Goal: Task Accomplishment & Management: Complete application form

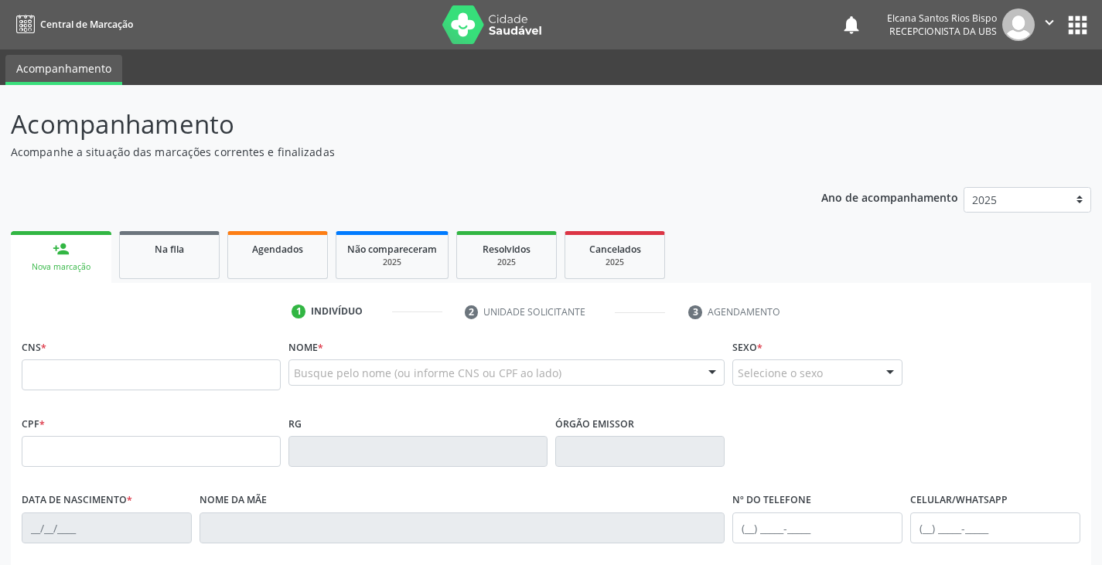
click at [108, 375] on input "text" at bounding box center [151, 375] width 259 height 31
paste input "709 8010 4216 8793"
type input "709 8010 4216 8793"
type input "098.569.725-31"
type input "1[DATE]"
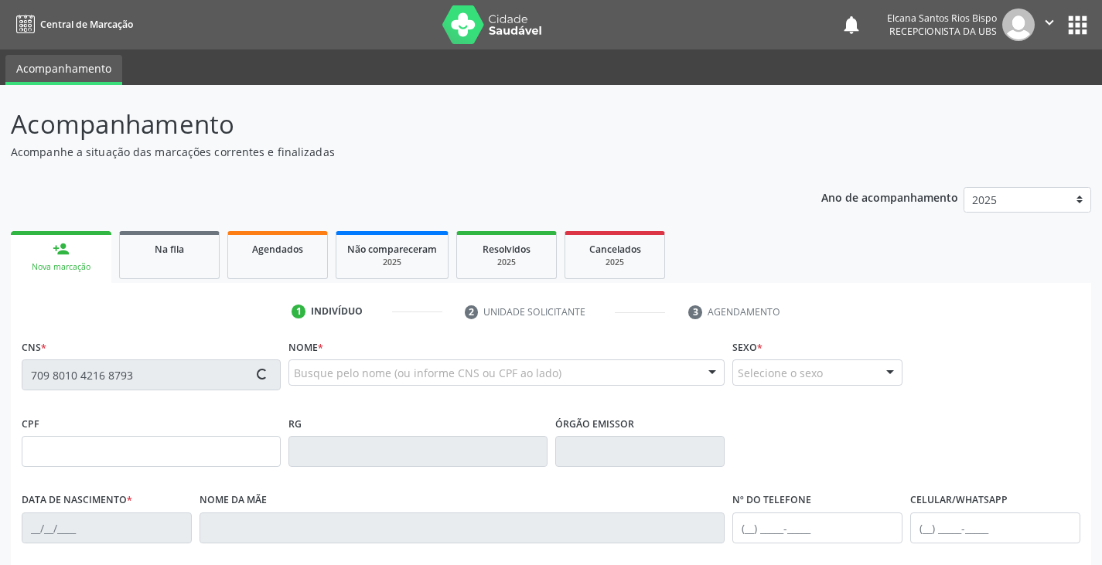
type input "Damiana Cardeal de [DEMOGRAPHIC_DATA]"
type input "[PHONE_NUMBER]"
type input "S/N"
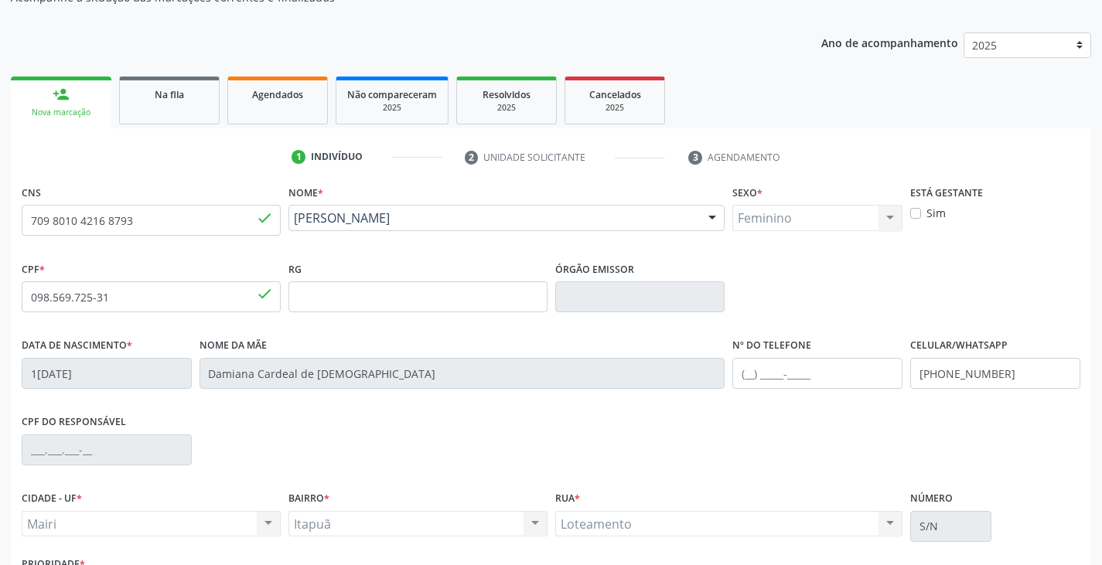
scroll to position [273, 0]
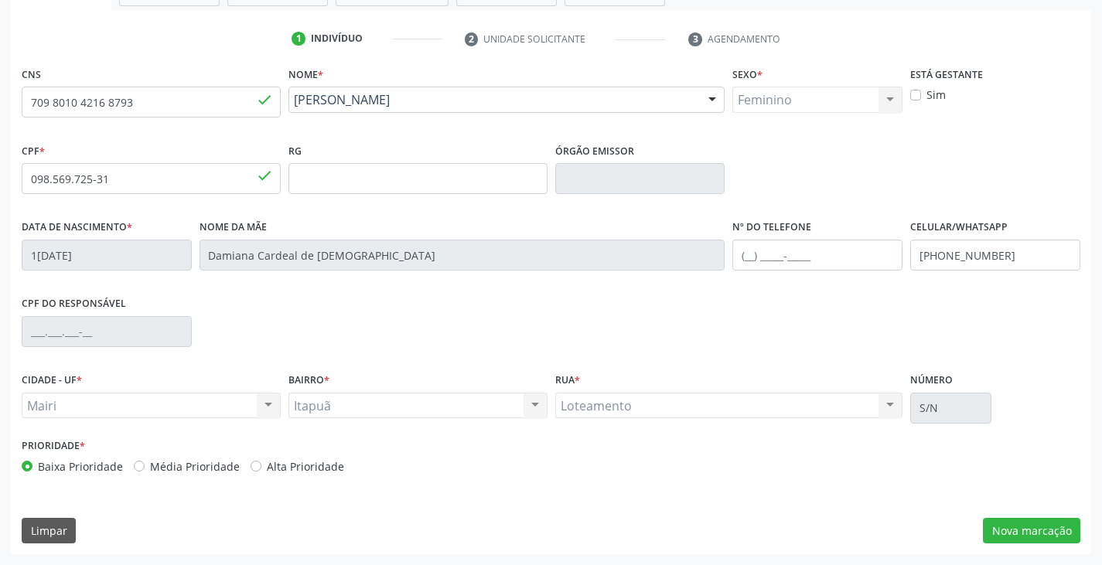
click at [324, 468] on label "Alta Prioridade" at bounding box center [305, 467] width 77 height 16
click at [261, 468] on input "Alta Prioridade" at bounding box center [256, 466] width 11 height 14
radio input "true"
click at [1006, 532] on button "Nova marcação" at bounding box center [1031, 531] width 97 height 26
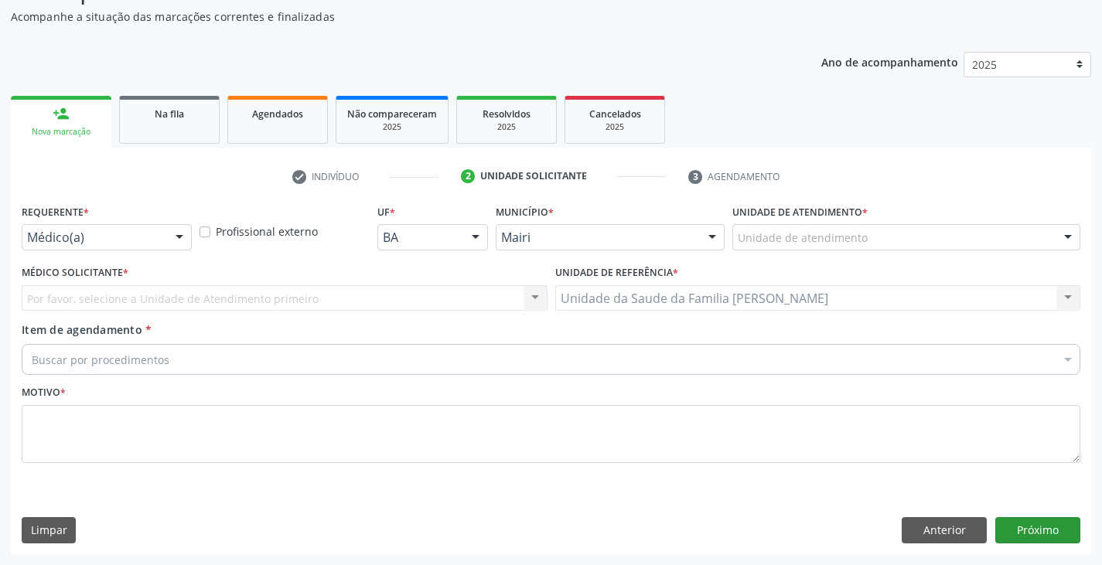
scroll to position [135, 0]
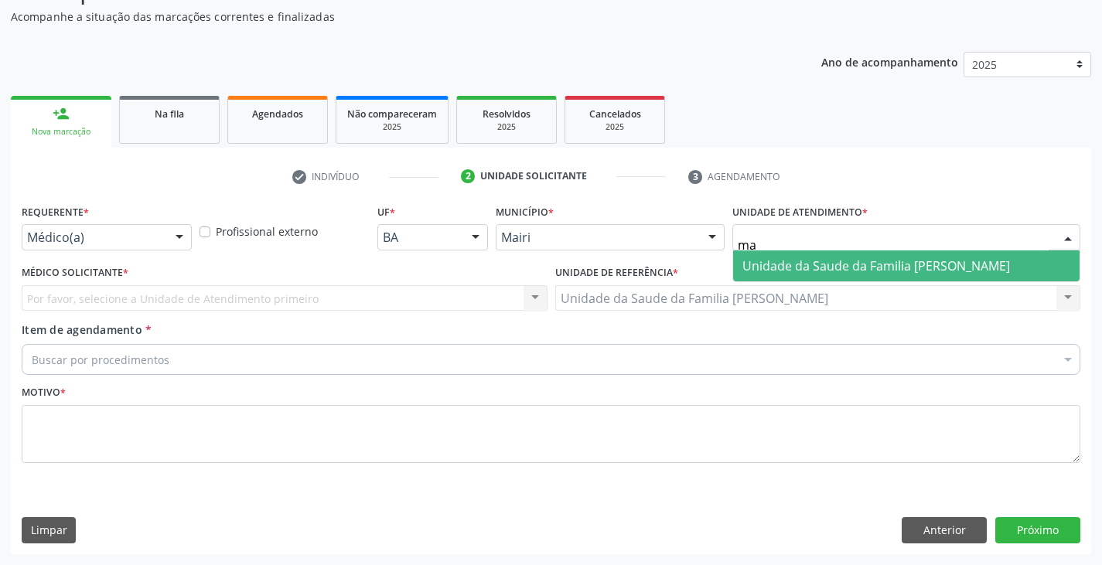
type input "mar"
drag, startPoint x: 842, startPoint y: 255, endPoint x: 72, endPoint y: 377, distance: 779.1
click at [840, 255] on span "Unidade da Saude da Familia [PERSON_NAME]" at bounding box center [906, 266] width 347 height 31
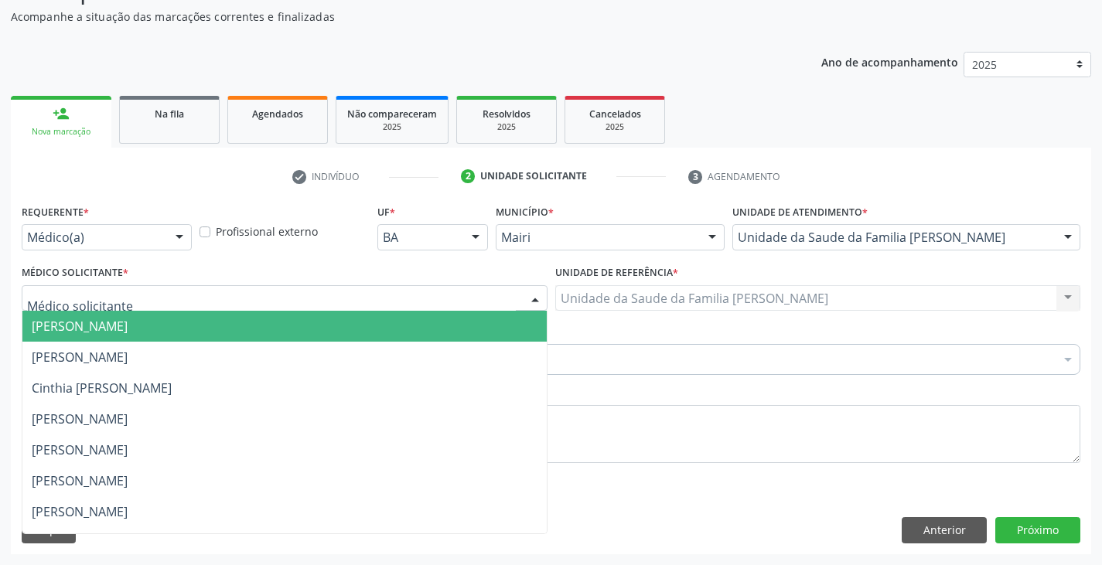
scroll to position [210, 0]
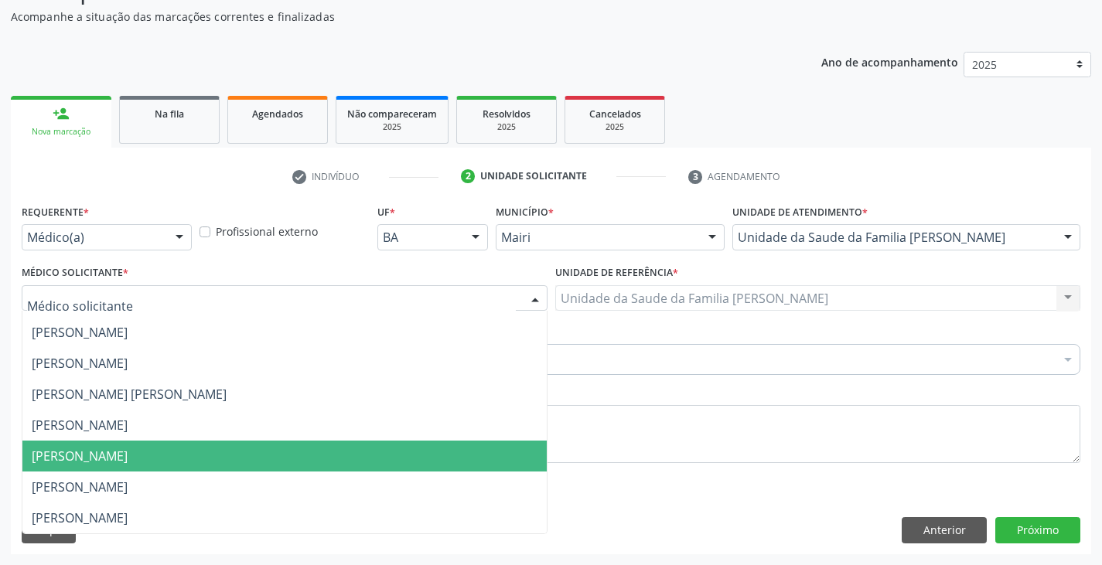
click at [73, 456] on span "[PERSON_NAME]" at bounding box center [80, 456] width 96 height 17
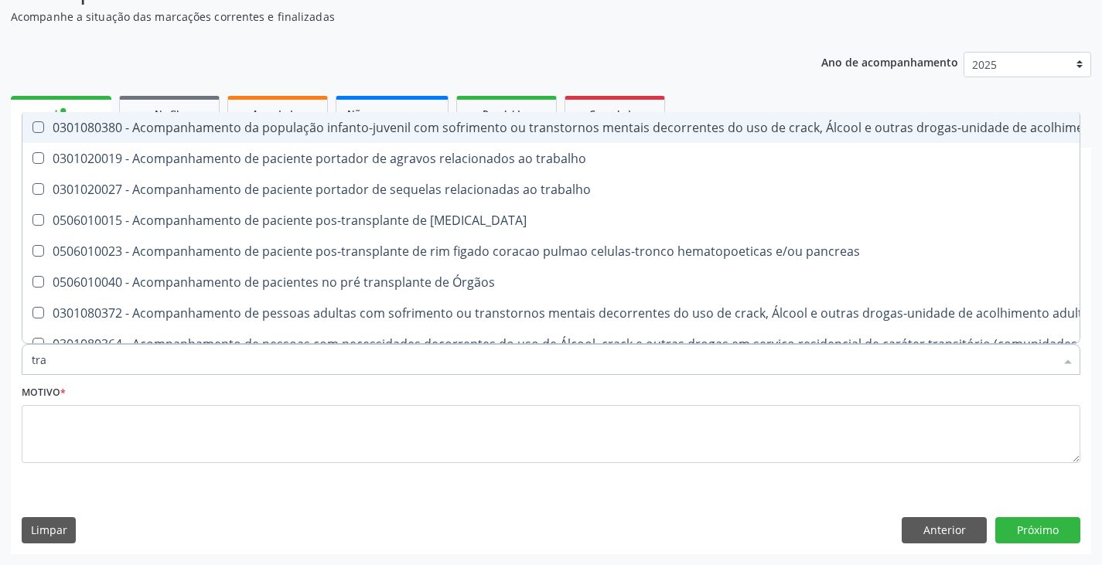
type input "TRANSVAGINAL"
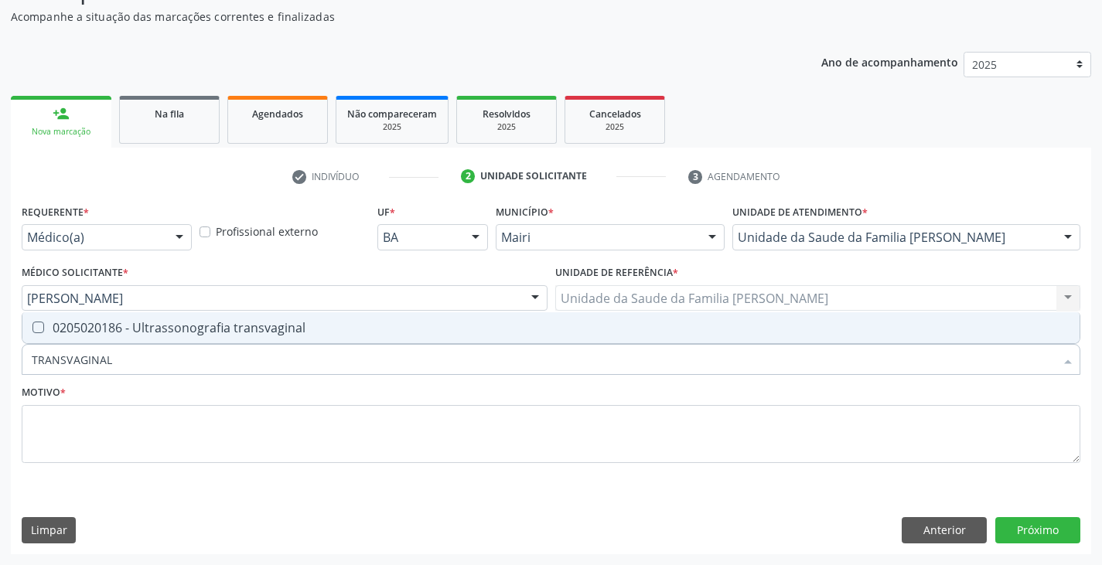
click at [135, 322] on div "0205020186 - Ultrassonografia transvaginal" at bounding box center [551, 328] width 1039 height 12
checkbox transvaginal "true"
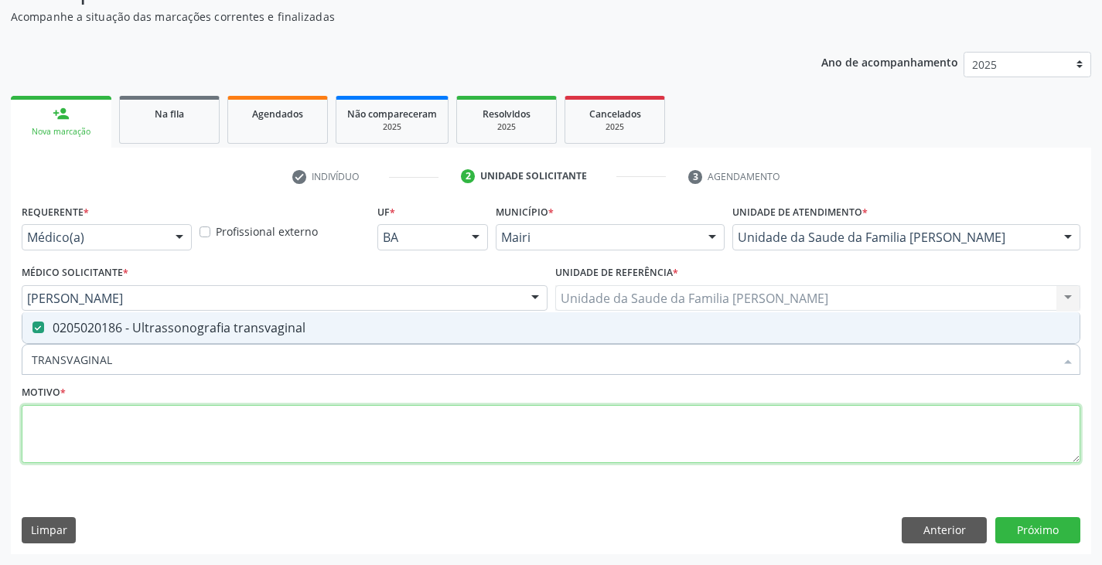
click at [113, 433] on textarea at bounding box center [551, 434] width 1059 height 59
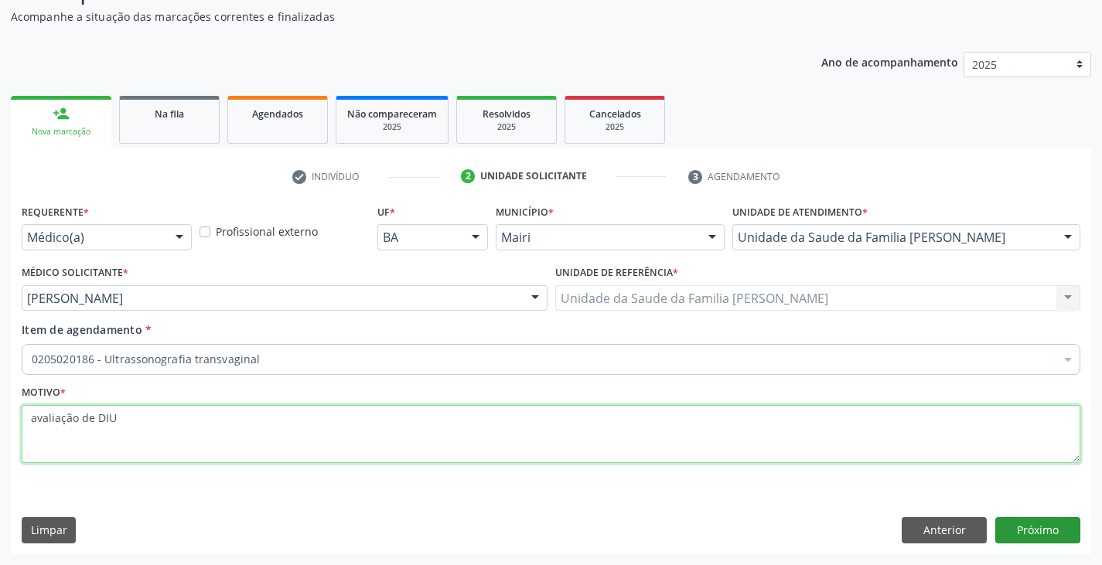
type textarea "avaliação de DIU"
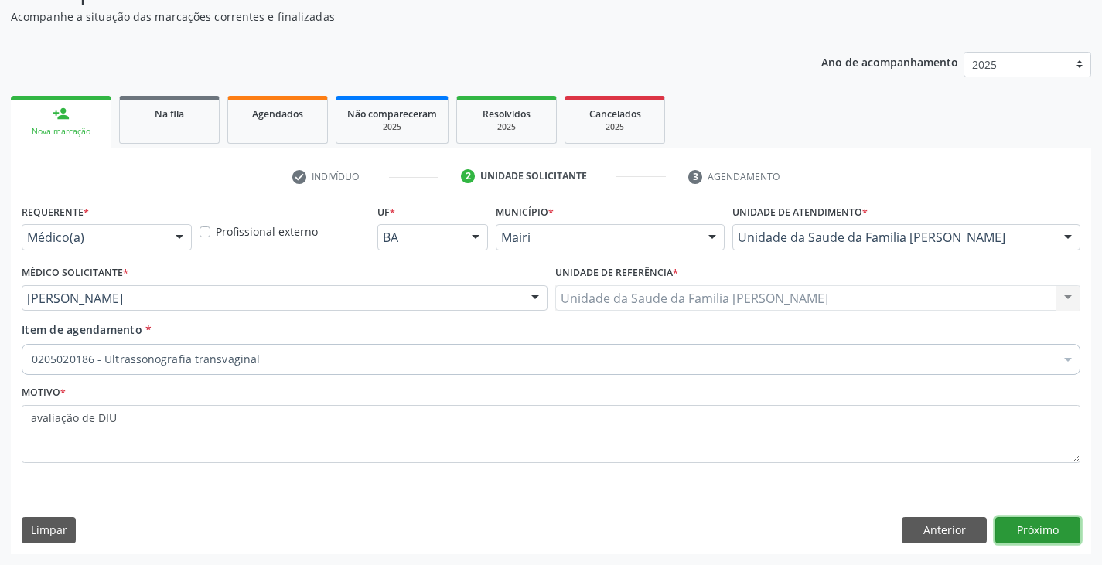
click at [1019, 533] on button "Próximo" at bounding box center [1037, 530] width 85 height 26
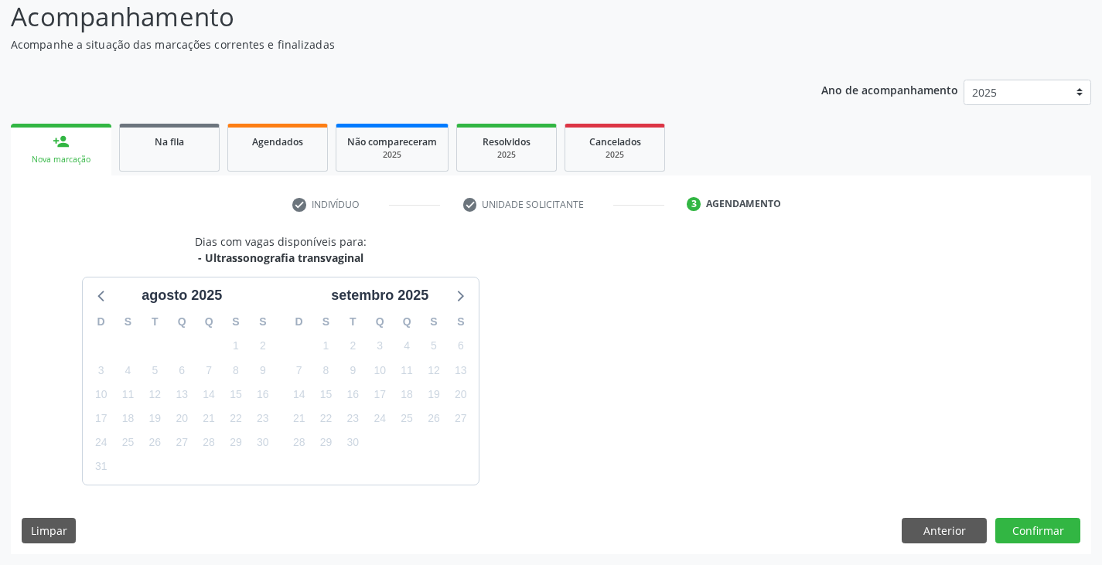
scroll to position [135, 0]
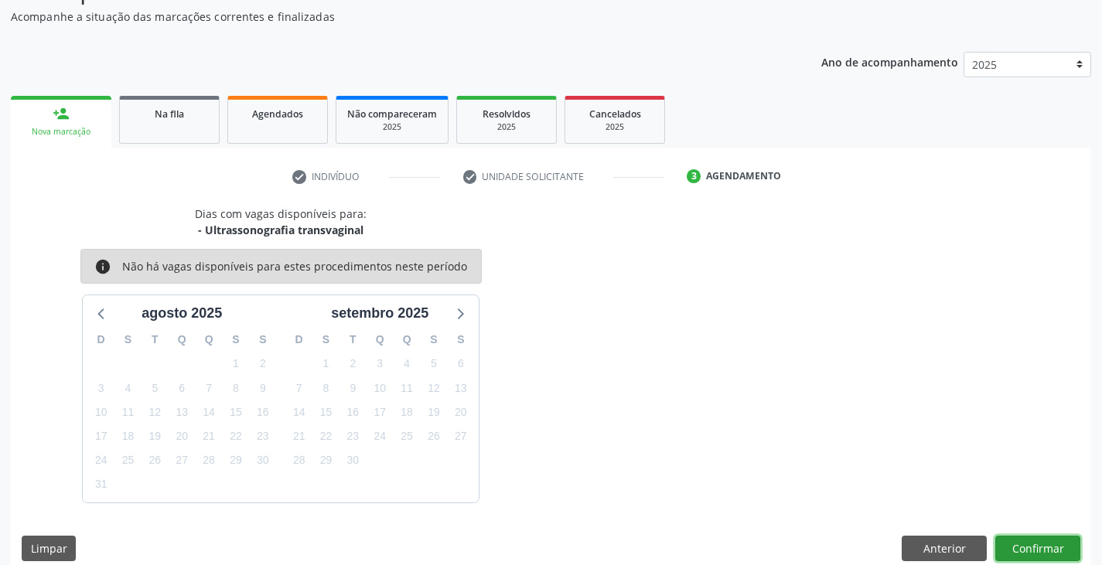
click at [1042, 552] on button "Confirmar" at bounding box center [1037, 549] width 85 height 26
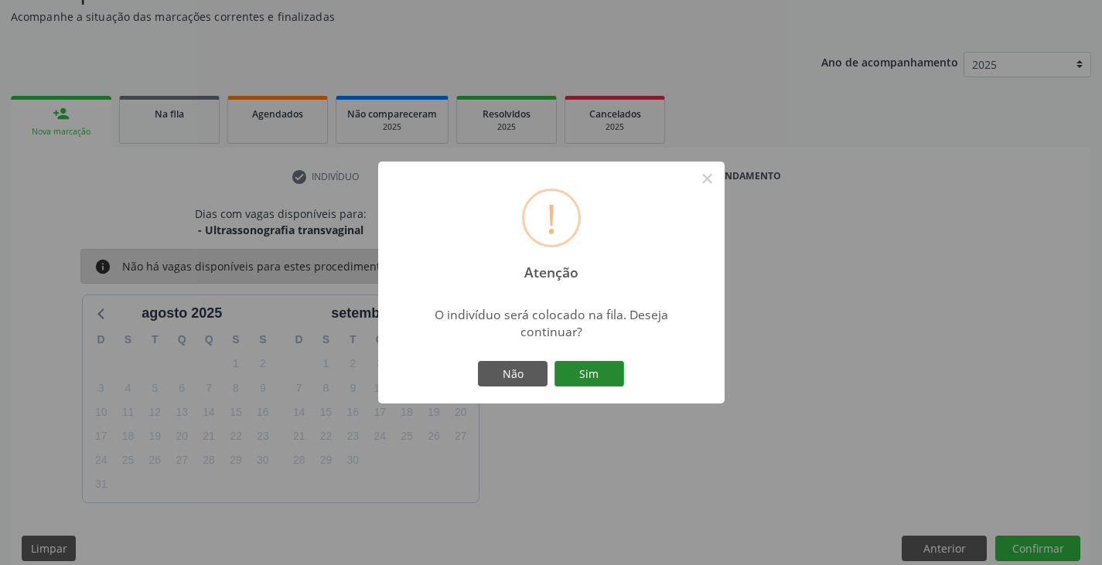
click at [594, 380] on button "Sim" at bounding box center [590, 374] width 70 height 26
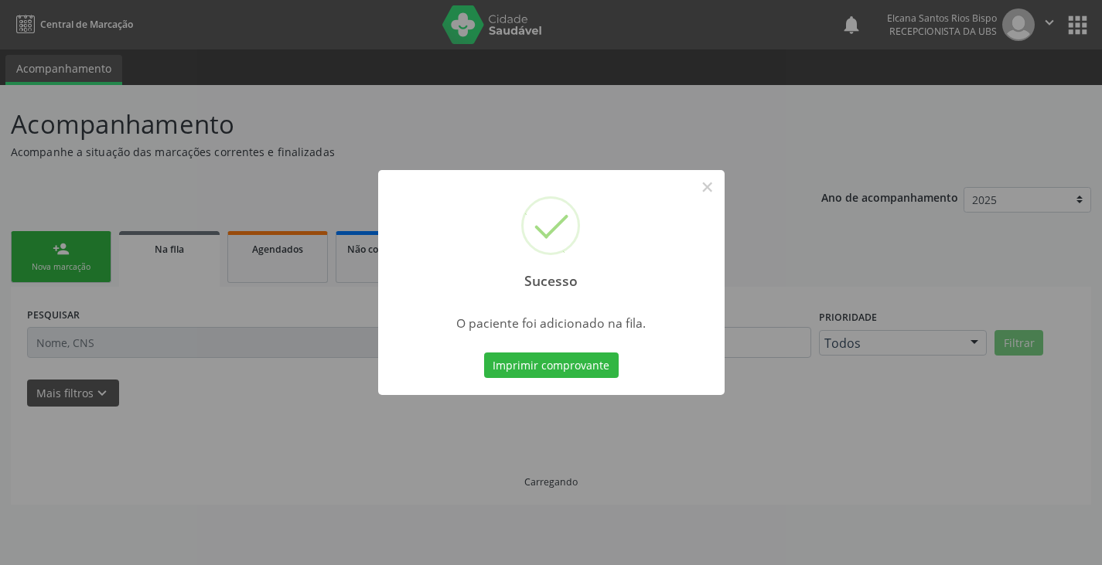
scroll to position [0, 0]
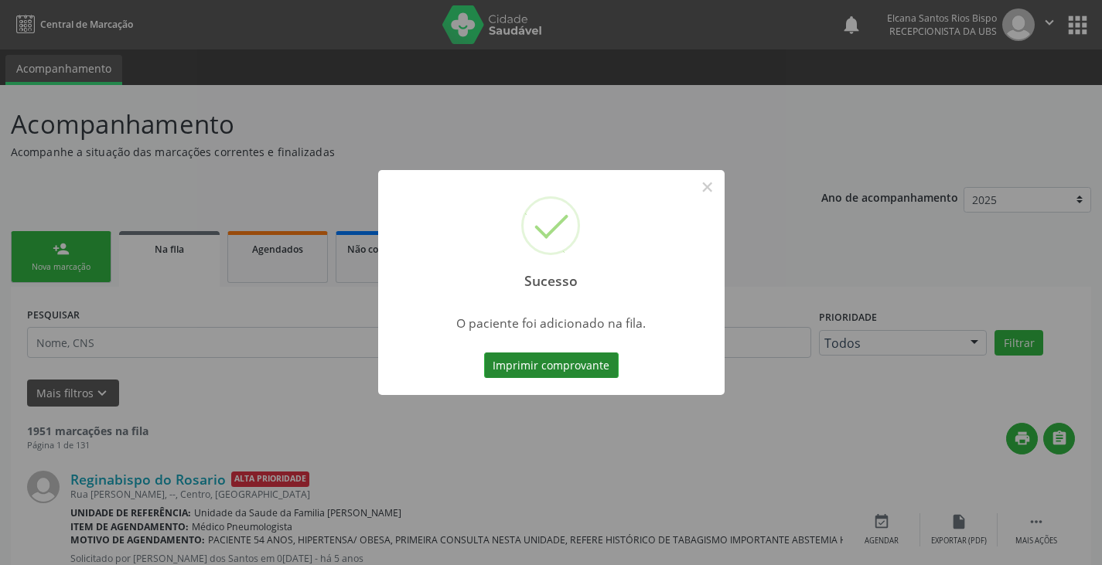
click at [595, 361] on button "Imprimir comprovante" at bounding box center [551, 366] width 135 height 26
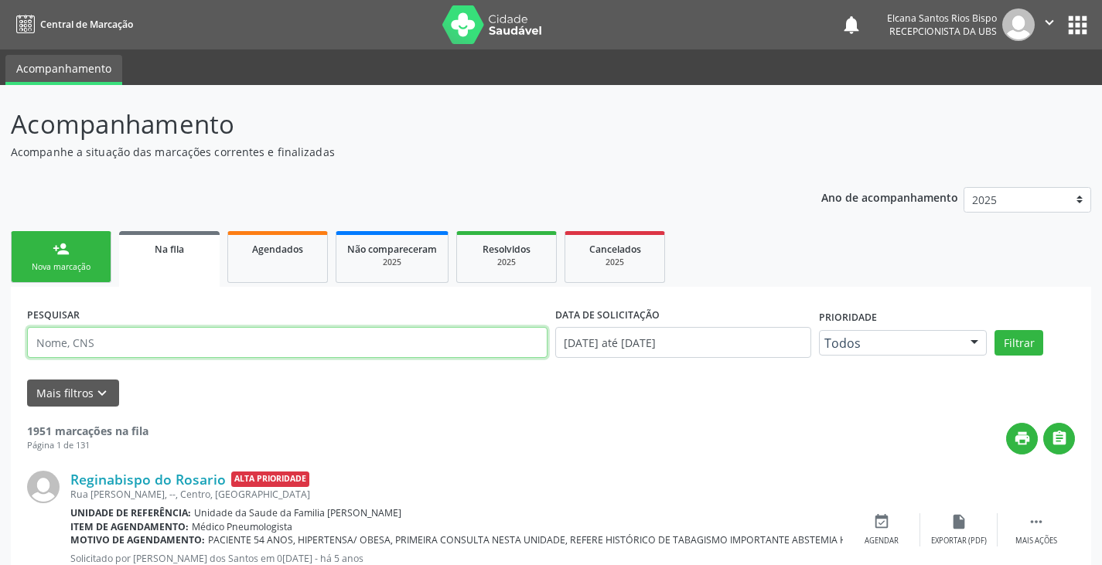
click at [148, 343] on input "text" at bounding box center [287, 342] width 521 height 31
paste input "709801042168793"
type input "709801042168793"
click at [995, 330] on button "Filtrar" at bounding box center [1019, 343] width 49 height 26
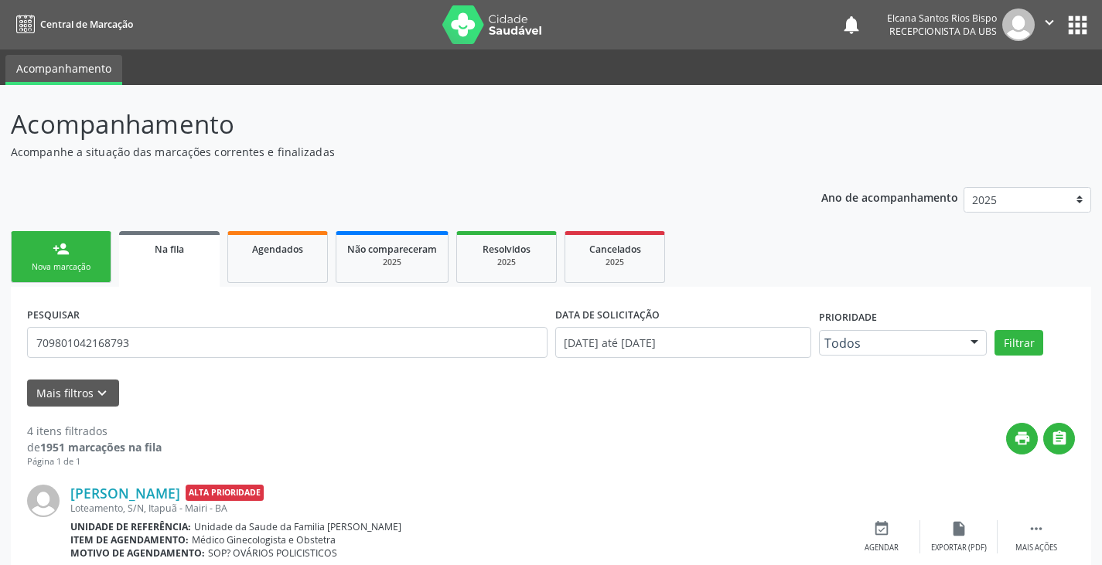
scroll to position [155, 0]
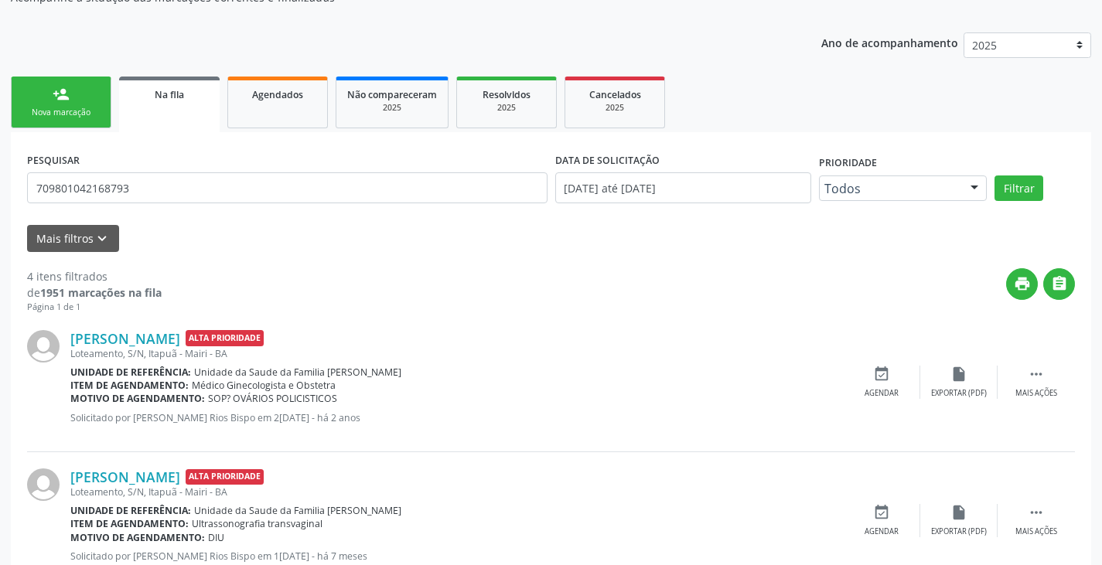
click at [80, 103] on link "person_add Nova marcação" at bounding box center [61, 103] width 101 height 52
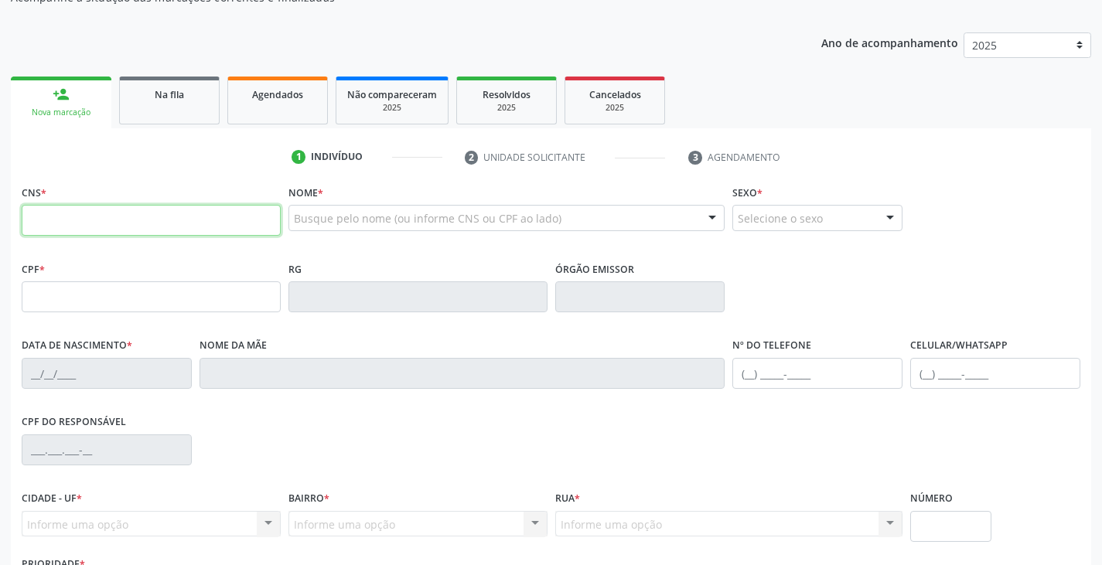
click at [110, 223] on input "text" at bounding box center [151, 220] width 259 height 31
type input "706 2070 3716 1960"
type input "129.682.125-08"
type input "2[DATE]"
type input "[PERSON_NAME]"
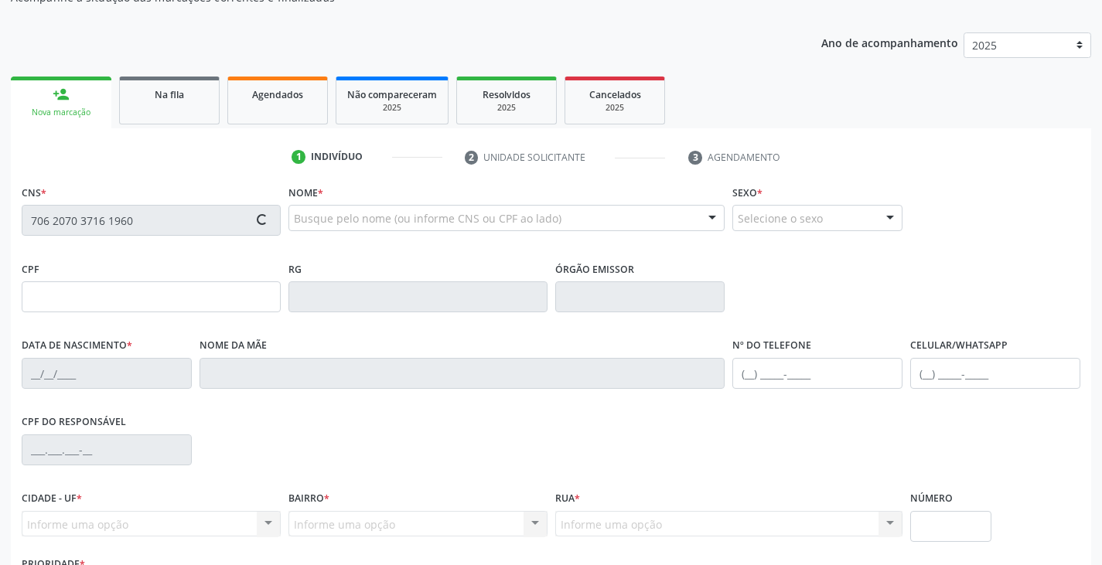
type input "[PHONE_NUMBER]"
type input "098.569.725-31"
type input "S/N"
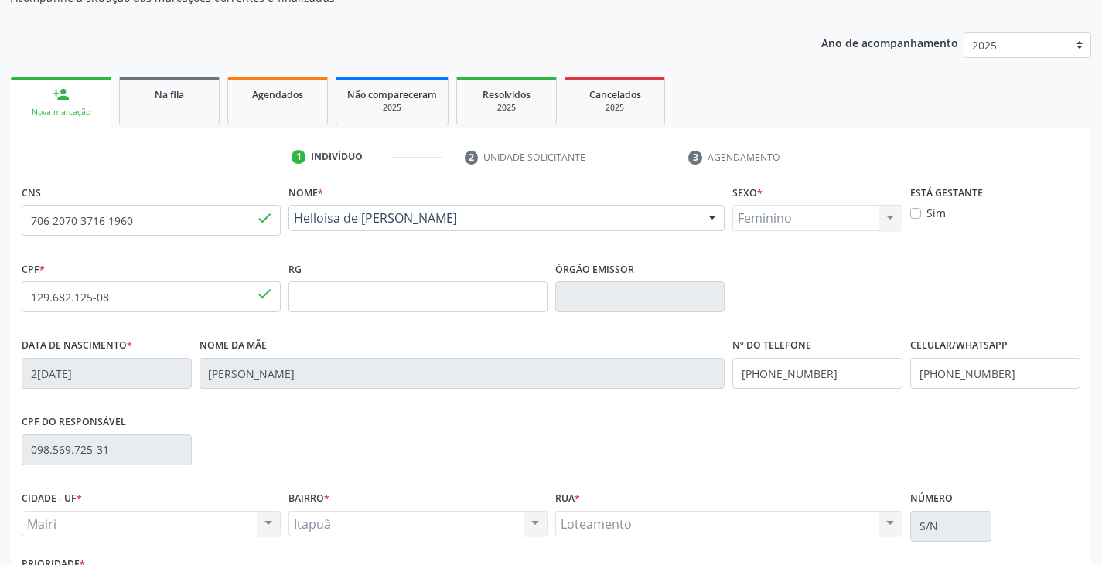
scroll to position [273, 0]
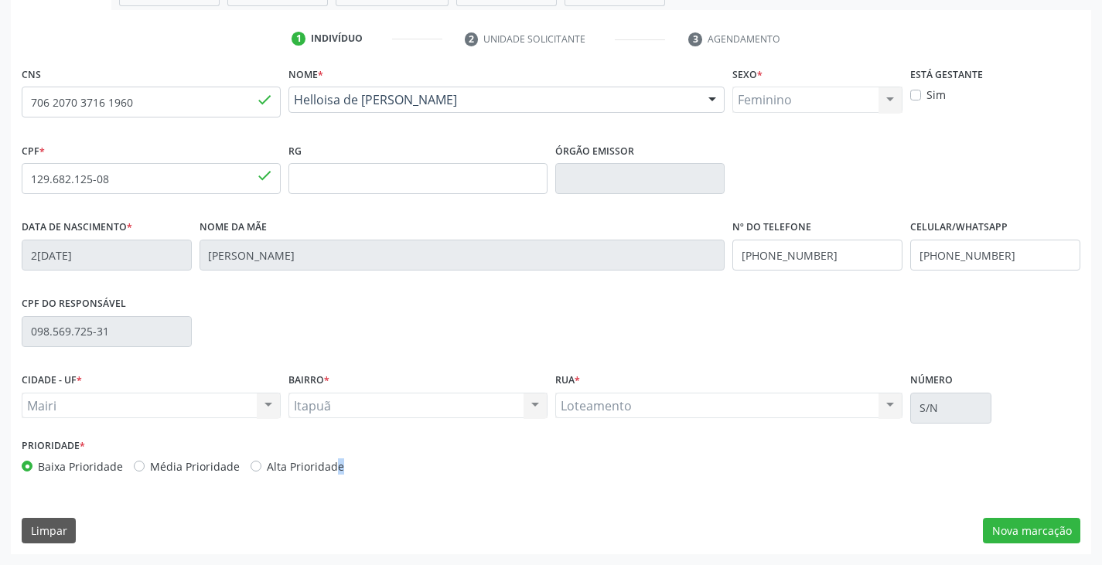
click at [297, 472] on label "Alta Prioridade" at bounding box center [305, 467] width 77 height 16
click at [311, 467] on label "Alta Prioridade" at bounding box center [305, 467] width 77 height 16
click at [261, 467] on input "Alta Prioridade" at bounding box center [256, 466] width 11 height 14
radio input "true"
click at [1042, 528] on button "Nova marcação" at bounding box center [1031, 531] width 97 height 26
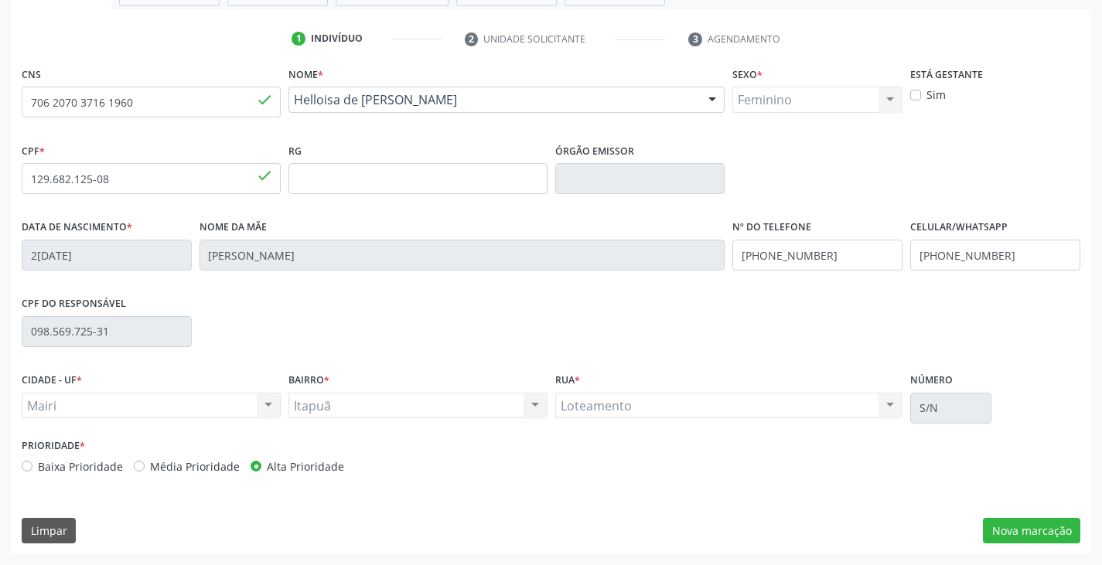
scroll to position [135, 0]
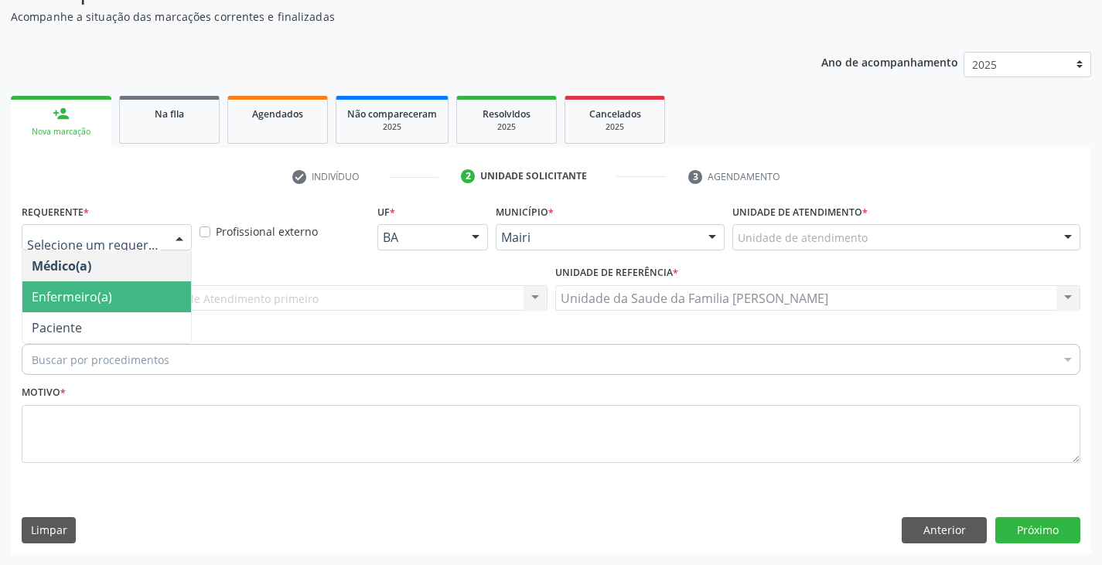
click at [130, 304] on span "Enfermeiro(a)" at bounding box center [106, 297] width 169 height 31
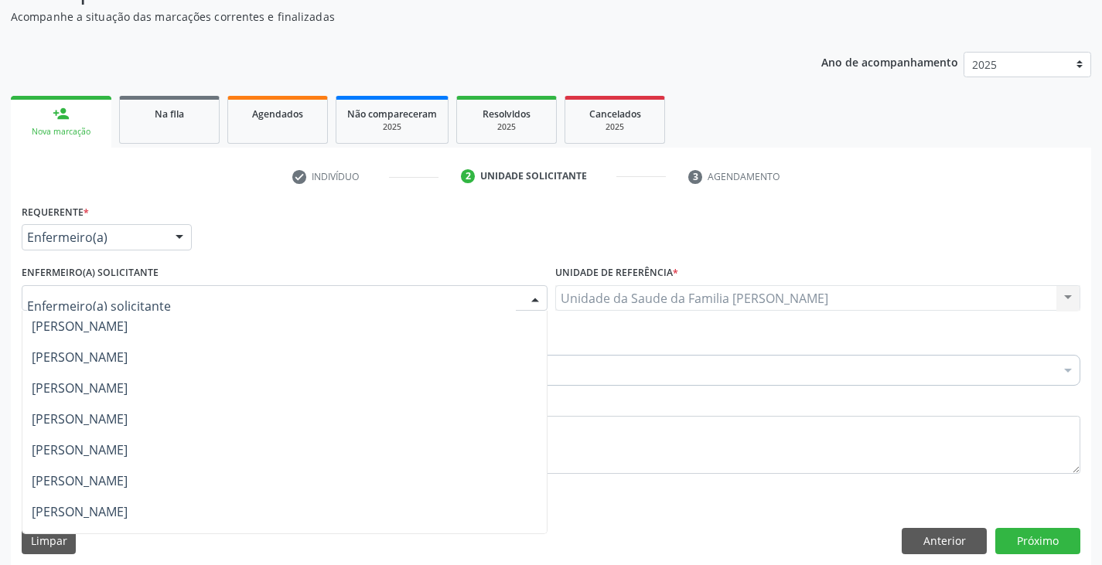
scroll to position [210, 0]
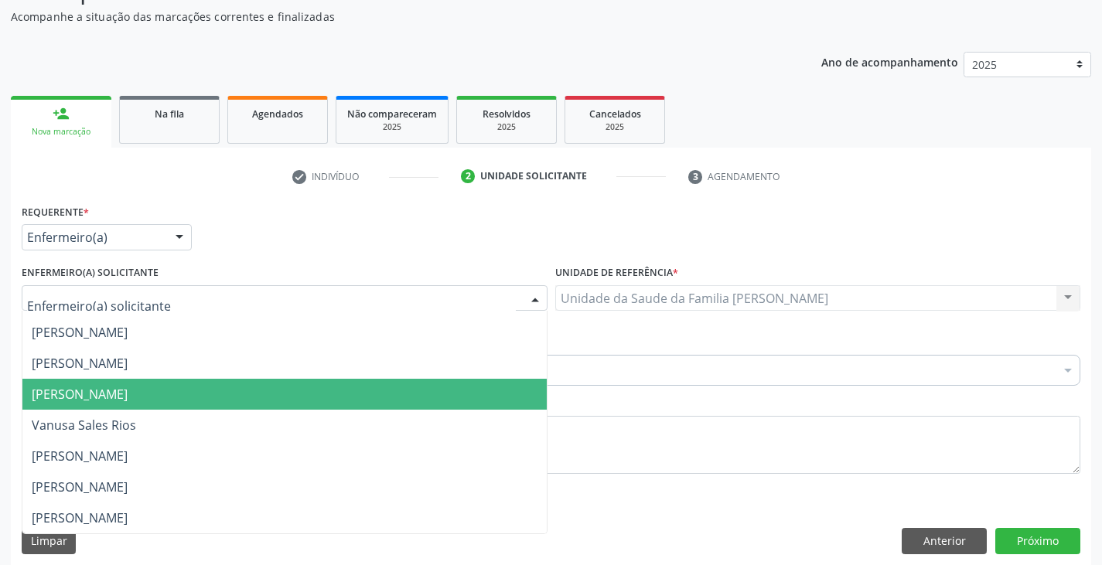
click at [112, 392] on span "[PERSON_NAME]" at bounding box center [80, 394] width 96 height 17
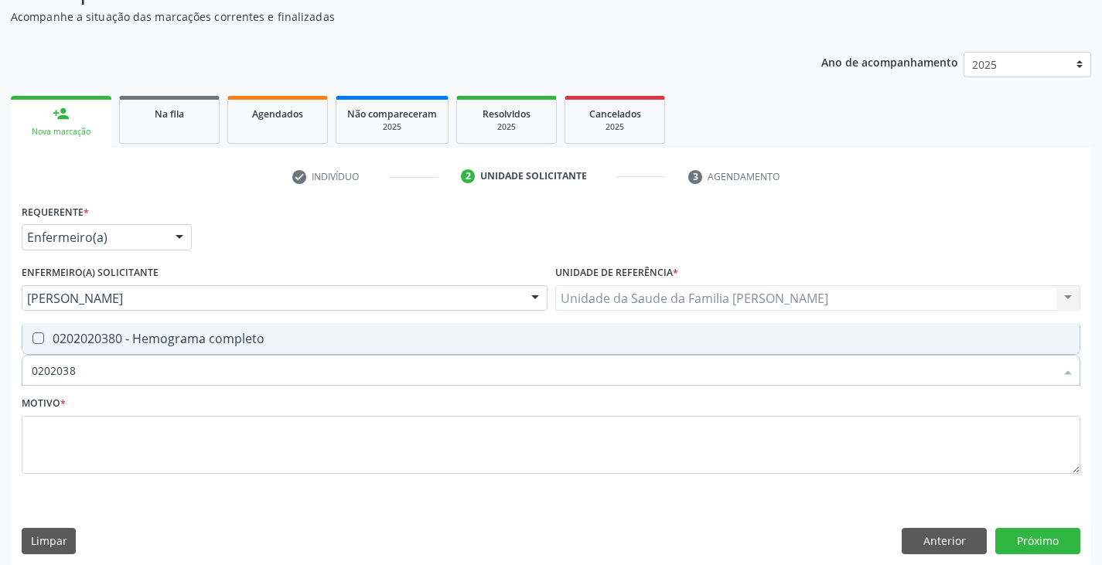
type input "02020380"
click at [119, 340] on div "0202020380 - Hemograma completo" at bounding box center [551, 339] width 1039 height 12
checkbox completo "true"
type input "020203"
checkbox completo "false"
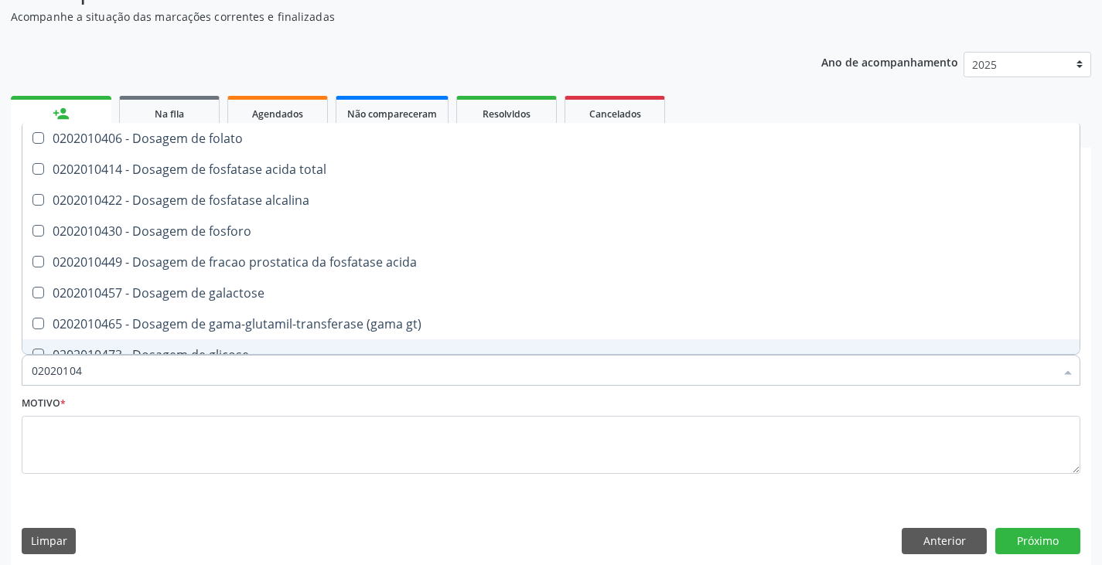
type input "020201047"
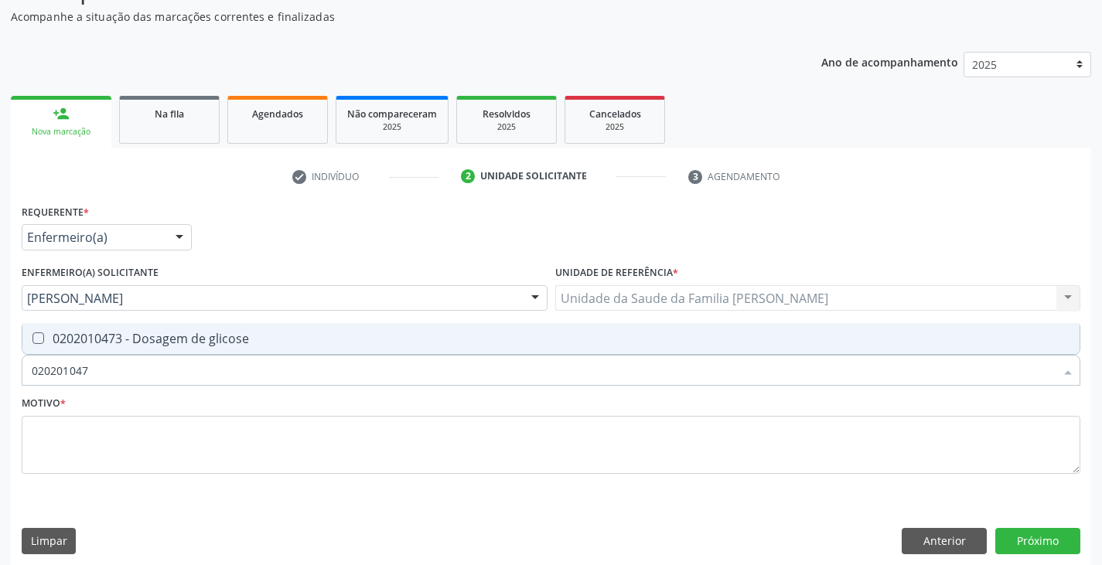
click at [119, 340] on div "0202010473 - Dosagem de glicose" at bounding box center [551, 339] width 1039 height 12
checkbox glicose "true"
type input "02020104"
checkbox glicose "false"
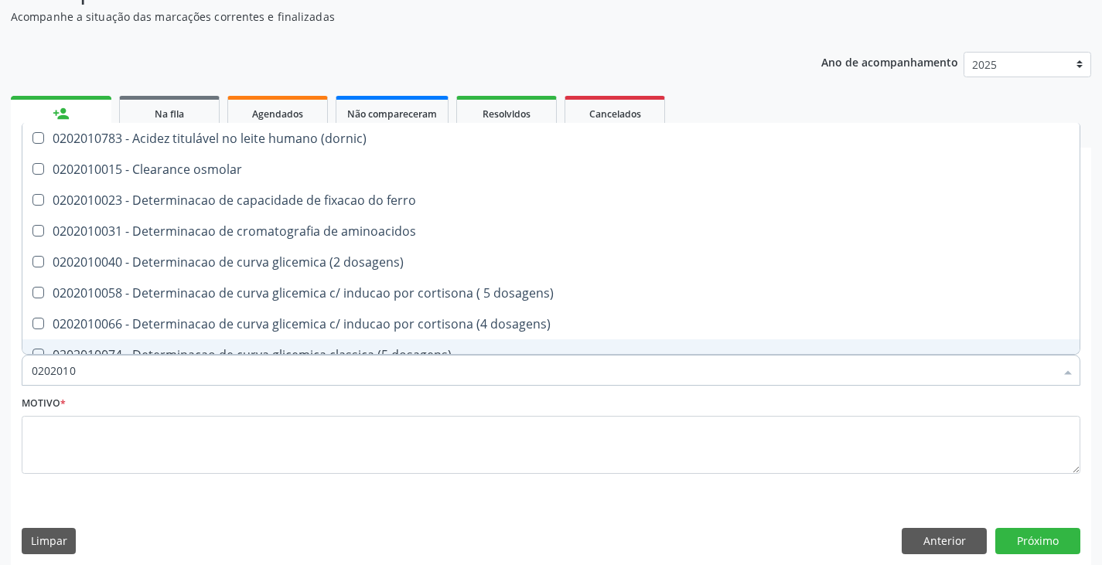
type input "020201"
checkbox glicose "false"
checkbox magnesio "true"
type input "02020"
checkbox glicose "false"
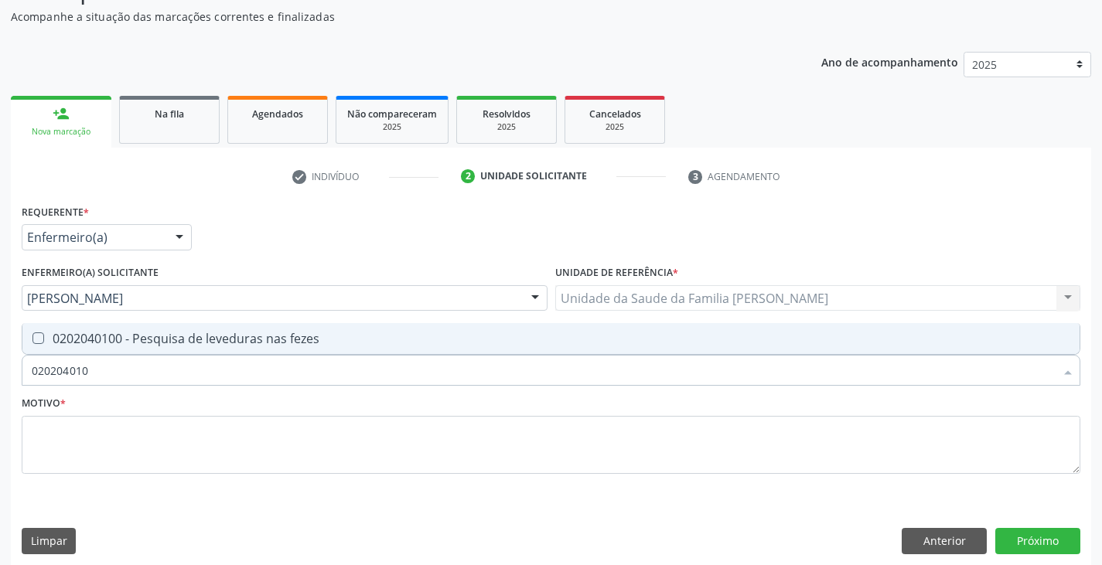
type input "0202040100"
click at [119, 340] on div "0202040100 - Pesquisa de leveduras nas fezes" at bounding box center [551, 339] width 1039 height 12
checkbox fezes "true"
type input "02020401"
checkbox fezes "false"
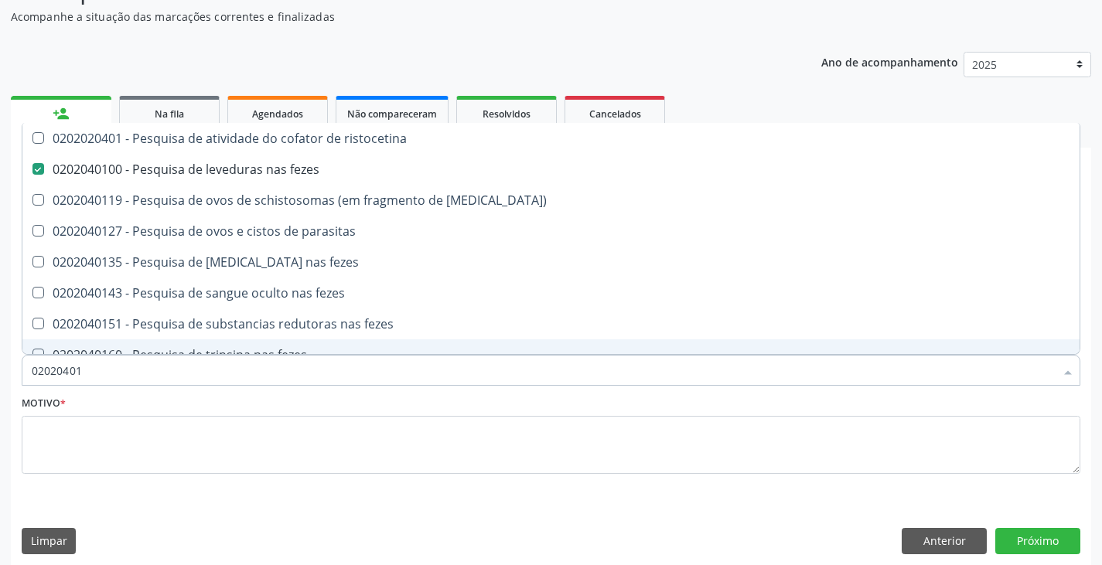
type input "0202040"
checkbox fezes "false"
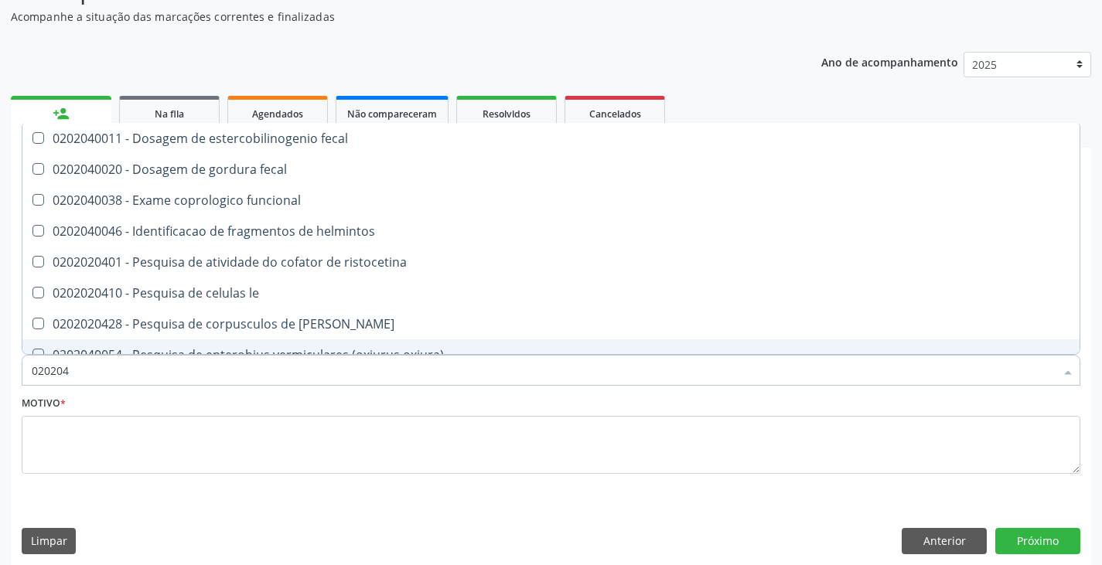
type input "02020"
checkbox fezes "false"
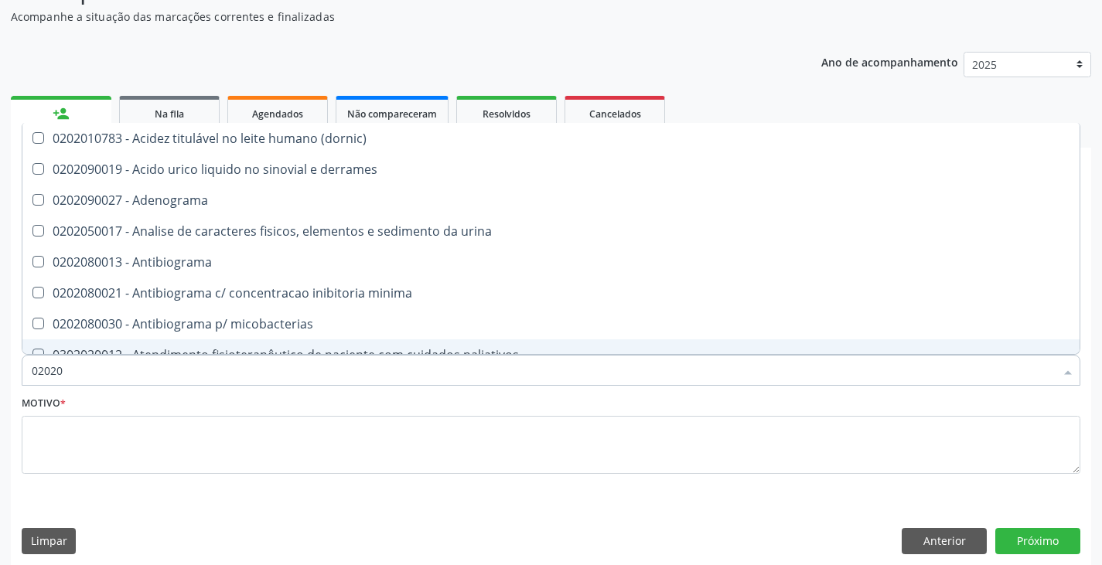
type input "0202"
checkbox glicose "false"
checkbox \(ige\) "true"
checkbox completo "false"
checkbox \(western-blot\) "true"
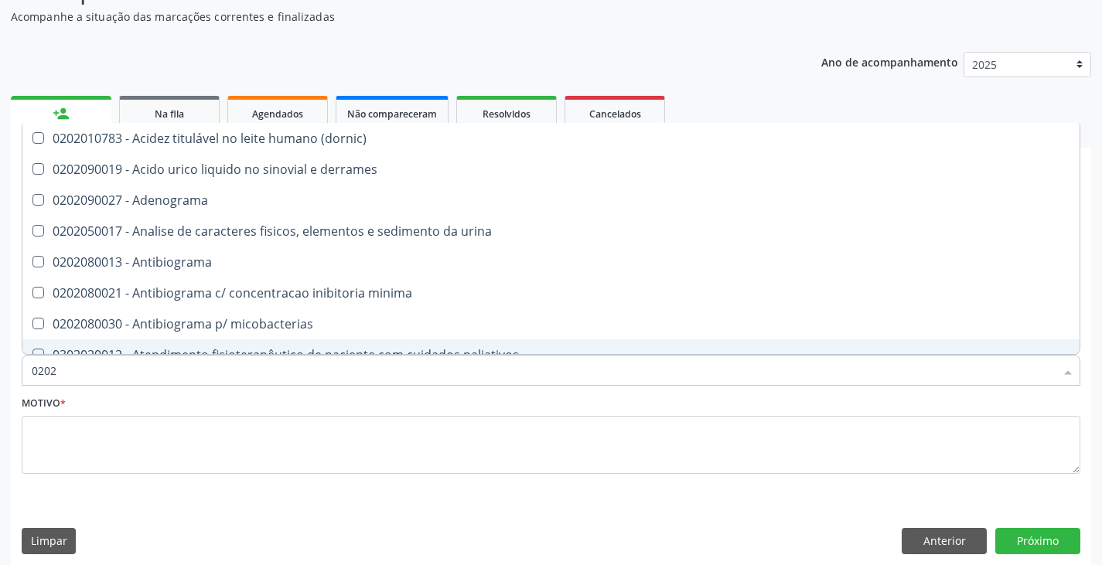
checkbox fezes "false"
type input "02020"
checkbox fenitoina "true"
checkbox glicose "false"
checkbox acilcarnitinas "true"
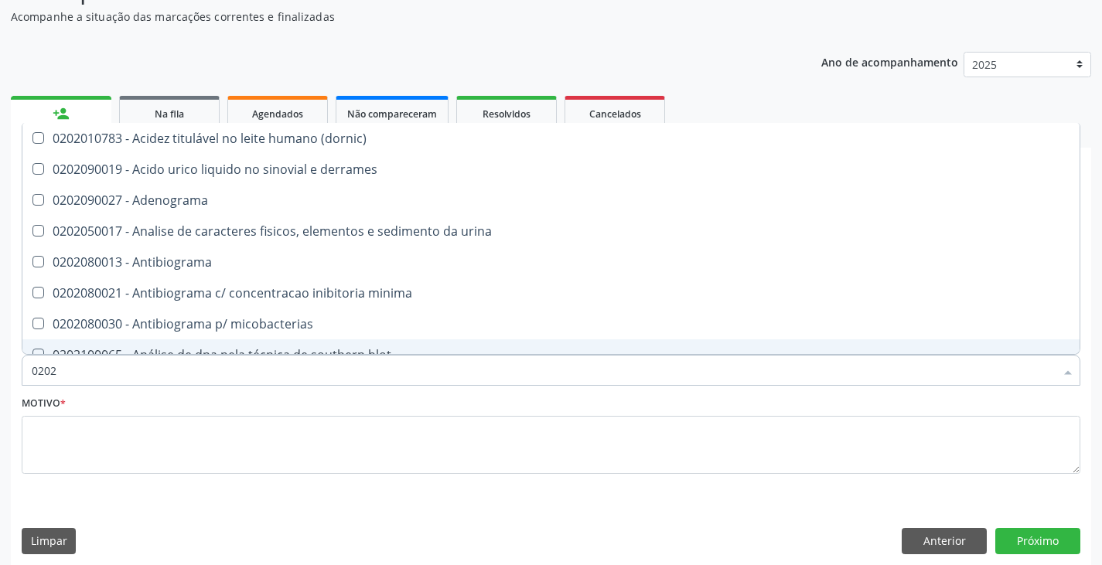
checkbox completo "false"
checkbox brasiliensis "true"
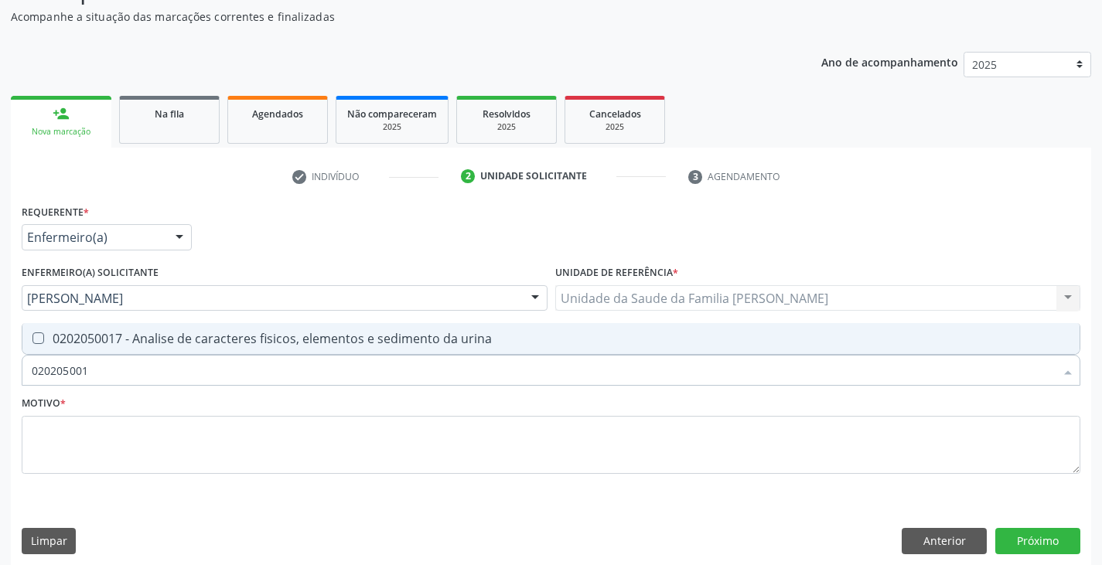
type input "0202050017"
click at [119, 340] on div "0202050017 - Analise de caracteres fisicos, elementos e sedimento da urina" at bounding box center [551, 339] width 1039 height 12
checkbox urina "true"
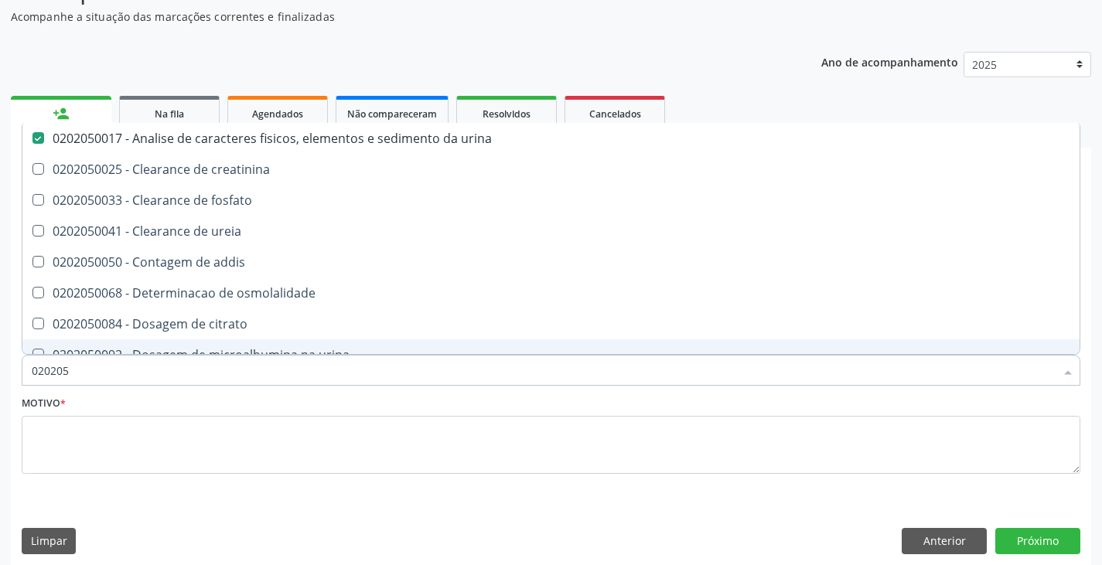
type input "02020"
checkbox urina "false"
checkbox ureia "true"
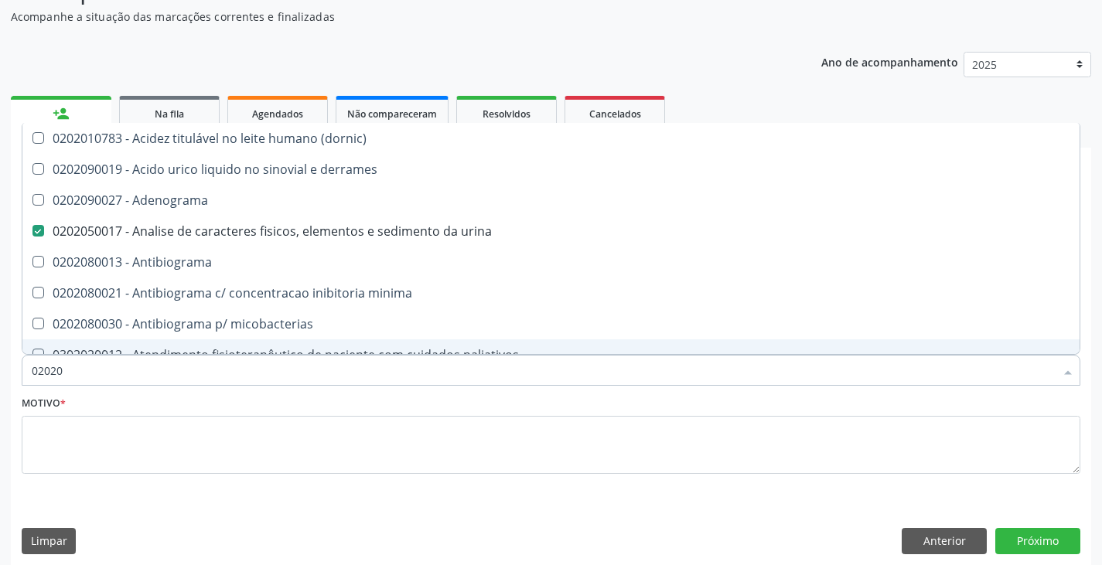
type input "0202"
checkbox glicose "false"
checkbox \(ige\) "true"
checkbox completo "false"
checkbox \(western-blot\) "true"
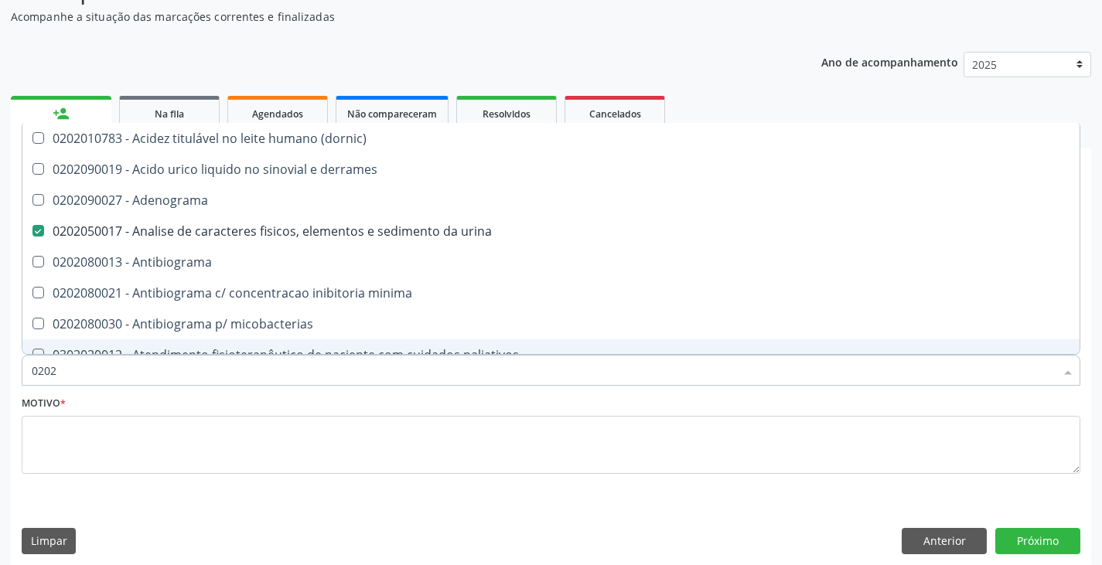
checkbox fezes "false"
type input "020"
checkbox urina "false"
checkbox addis "true"
checkbox glicose "false"
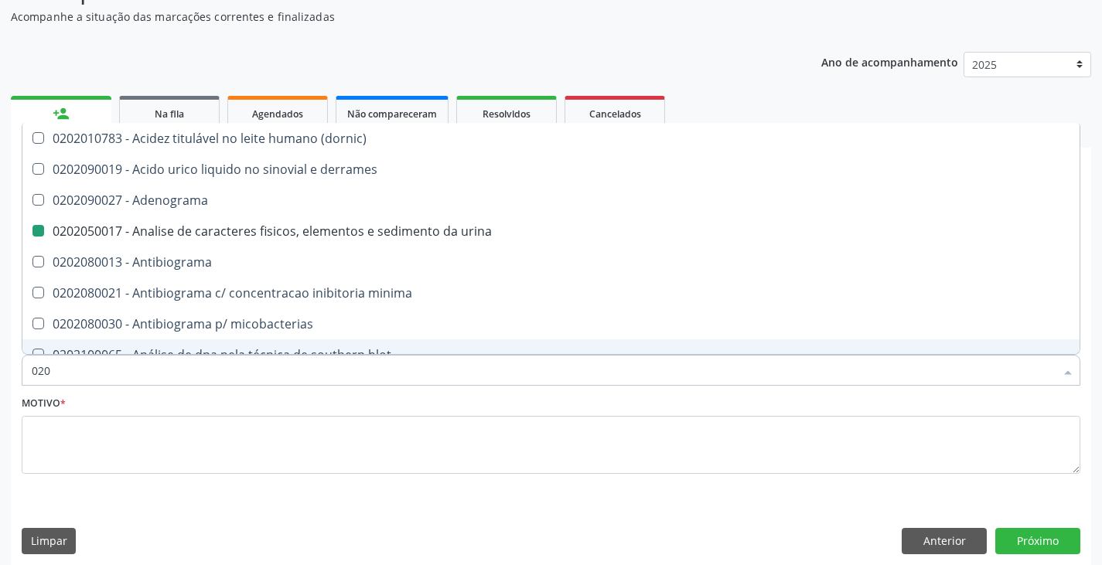
checkbox completo "false"
checkbox fezes "false"
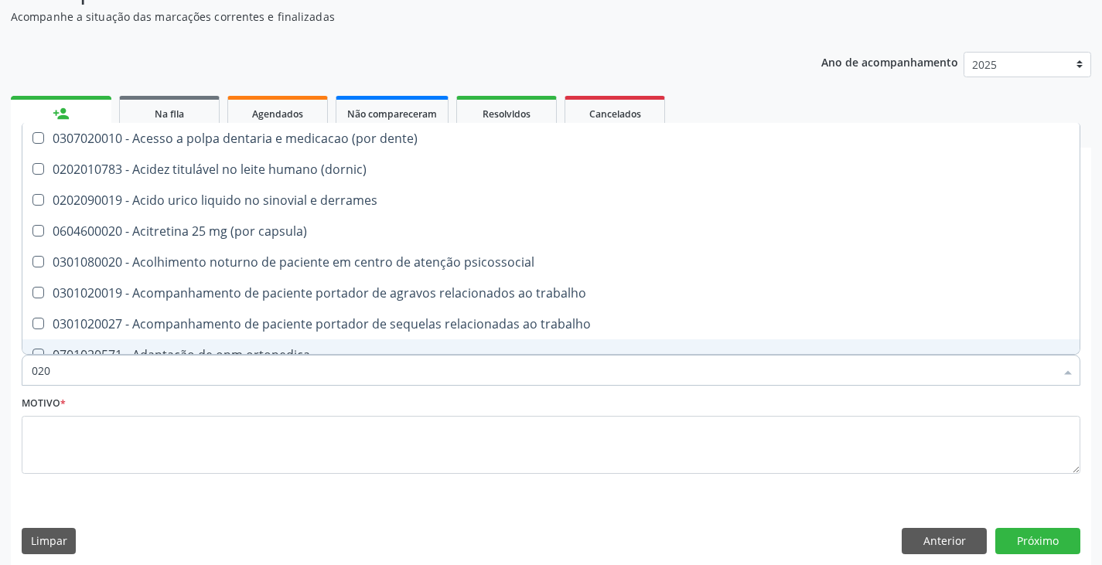
type input "02"
checkbox urina "false"
checkbox coagulacao "true"
checkbox glicose "false"
checkbox \) "true"
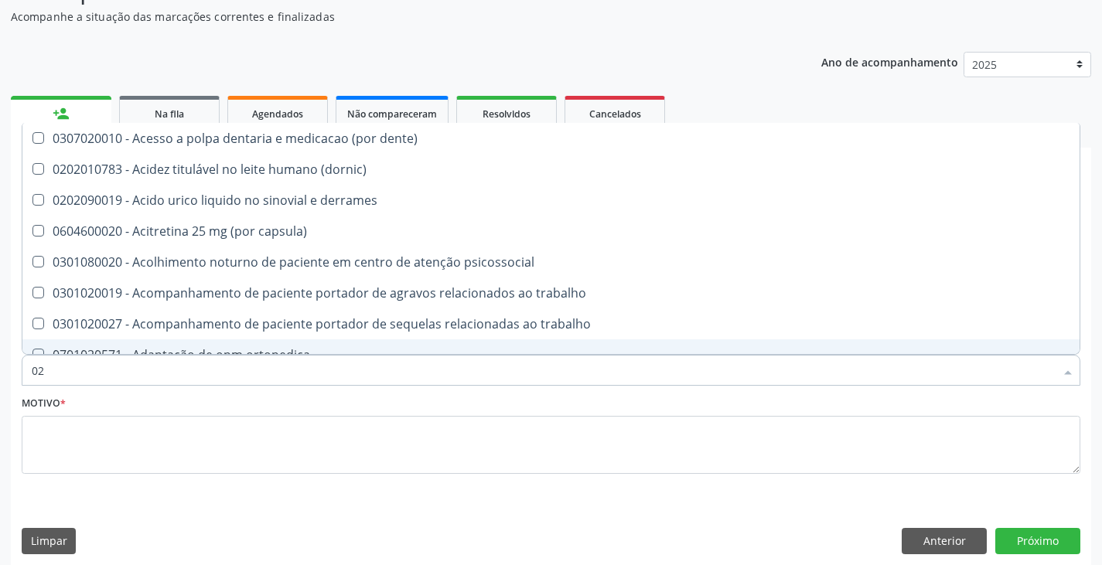
checkbox completo "false"
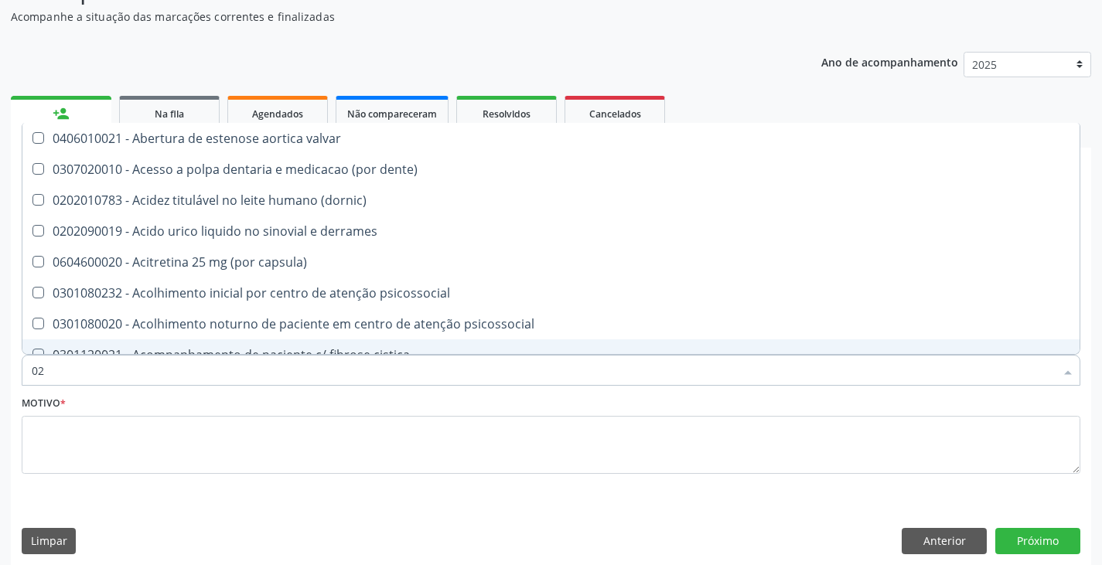
type input "0"
checkbox urina "false"
checkbox sistêmico "true"
checkbox glicose "false"
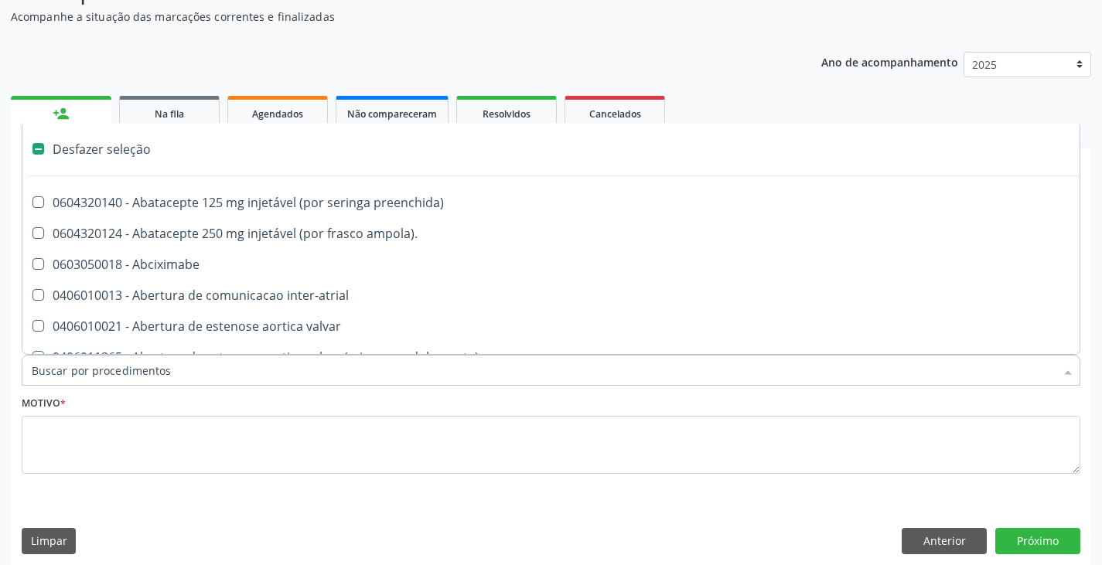
type input "f"
checkbox reabilitacao "true"
checkbox urina "false"
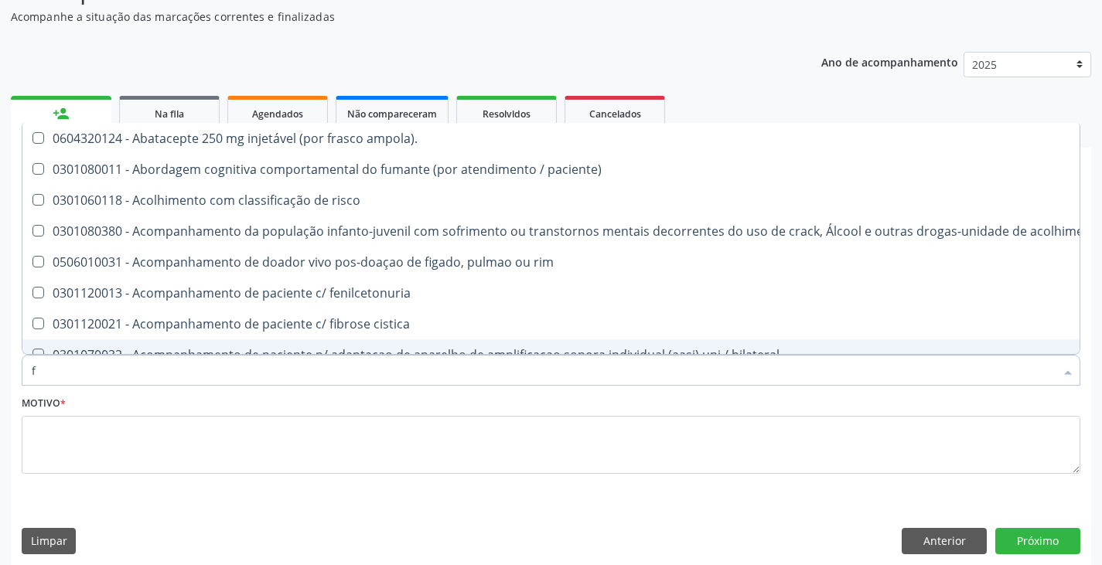
type input "fe"
checkbox urina "false"
checkbox respiratória "true"
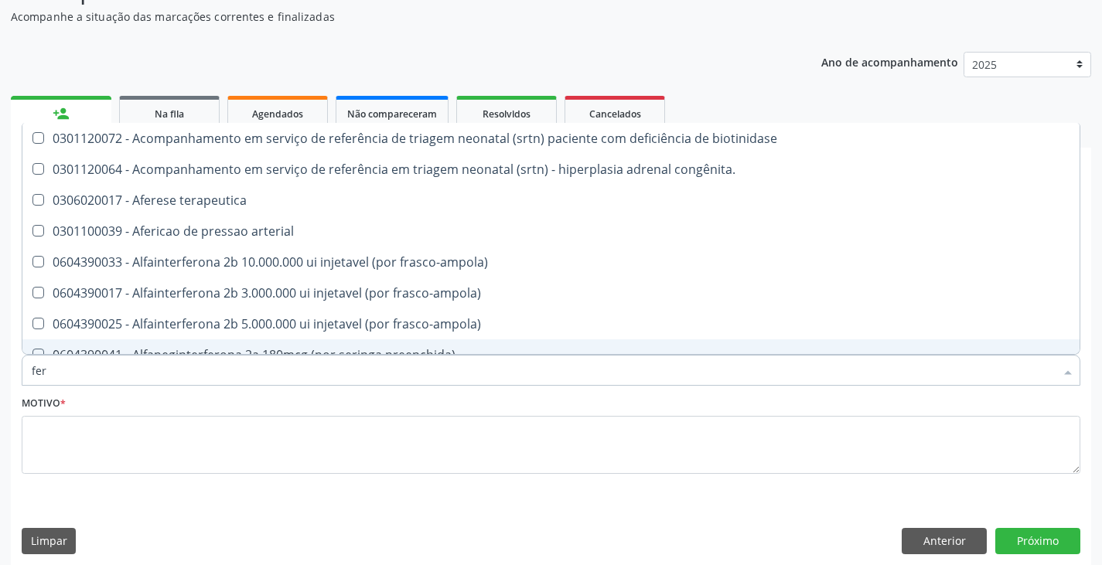
type input "ferr"
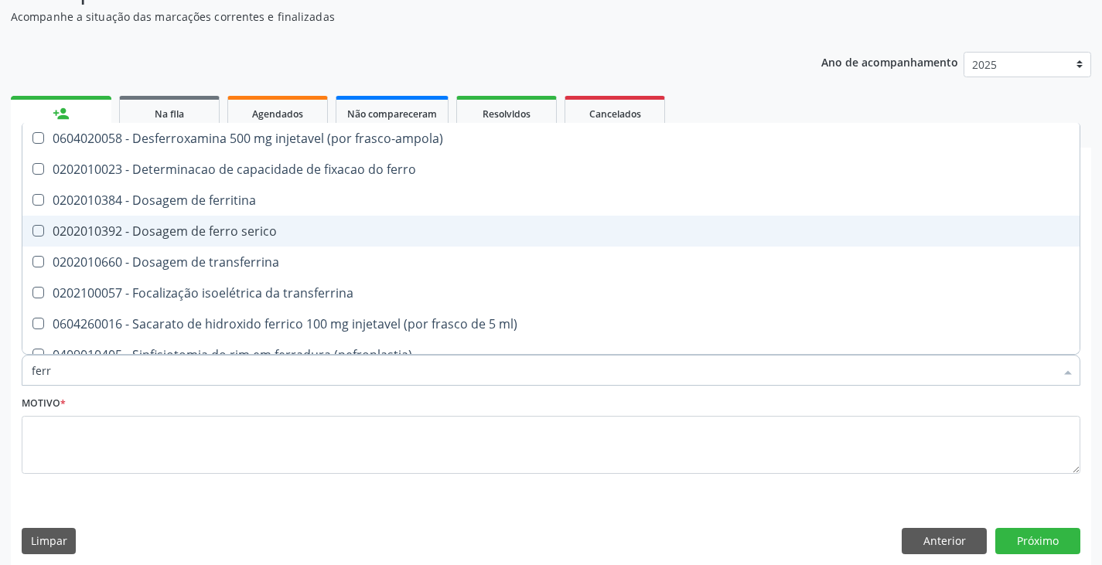
click at [135, 233] on div "0202010392 - Dosagem de ferro serico" at bounding box center [551, 231] width 1039 height 12
checkbox serico "true"
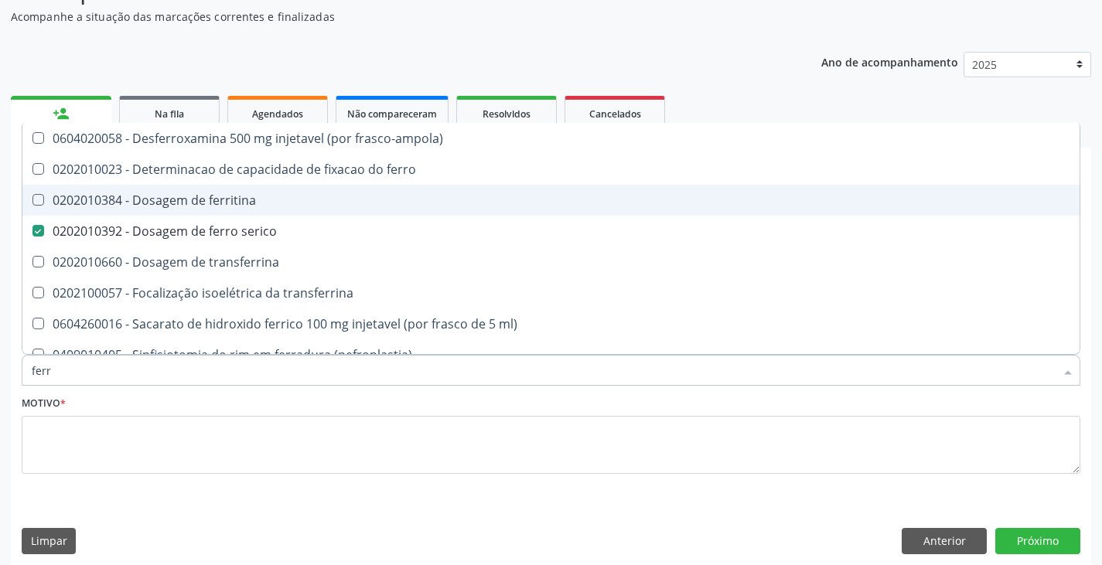
click at [130, 191] on span "0202010384 - Dosagem de ferritina" at bounding box center [550, 200] width 1057 height 31
checkbox ferritina "true"
type input "fer"
checkbox ferritina "false"
checkbox serico "false"
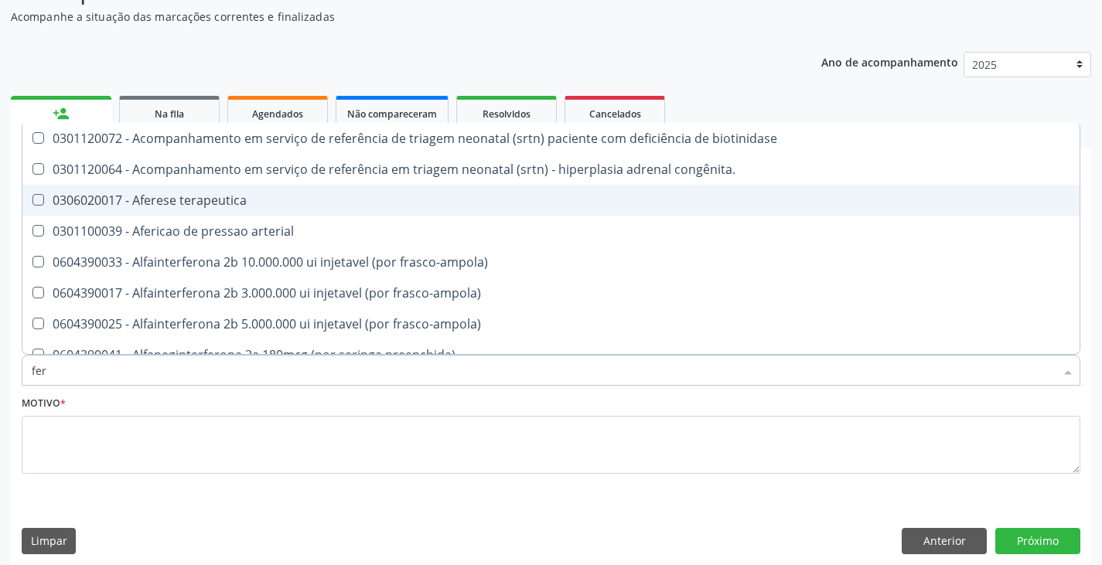
type input "fe"
checkbox ferritina "false"
checkbox serico "false"
checkbox interferencia "true"
checkbox inferior "true"
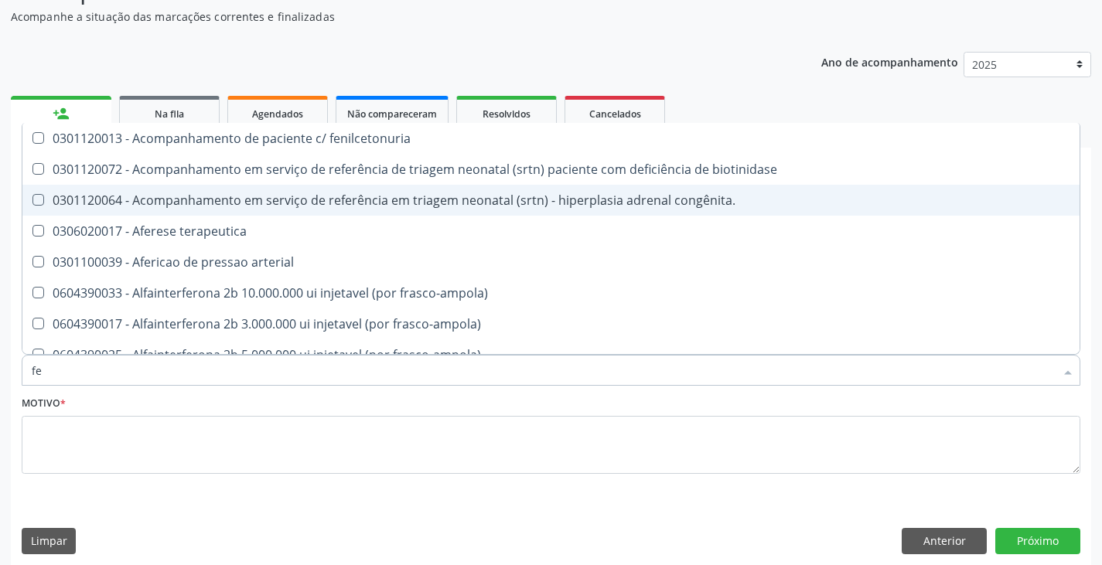
type input "f"
checkbox comprimido\) "false"
checkbox ferritina "false"
checkbox serico "false"
checkbox interferencia "true"
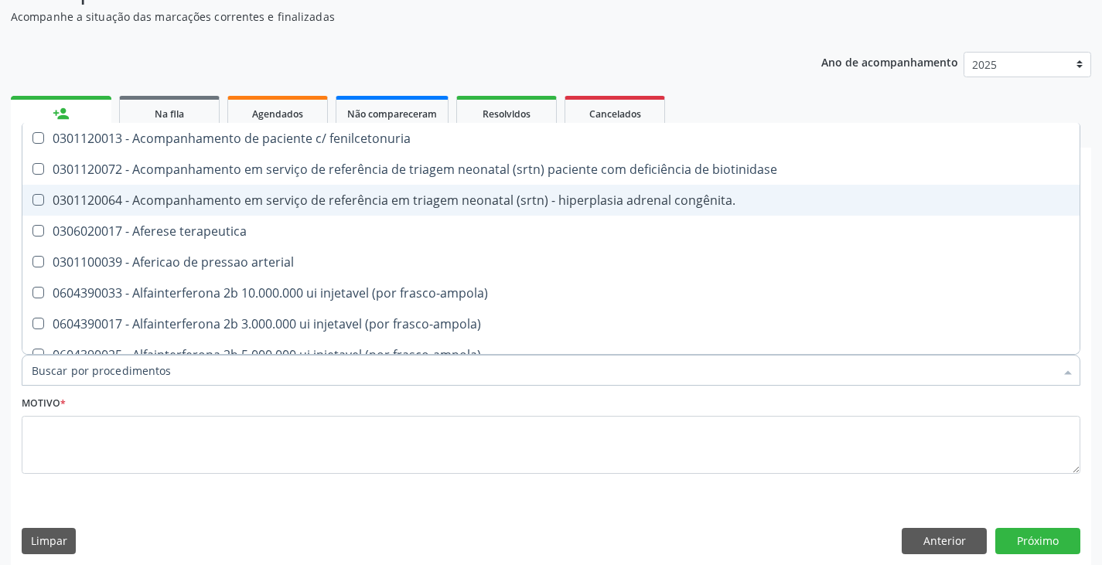
checkbox fezes "false"
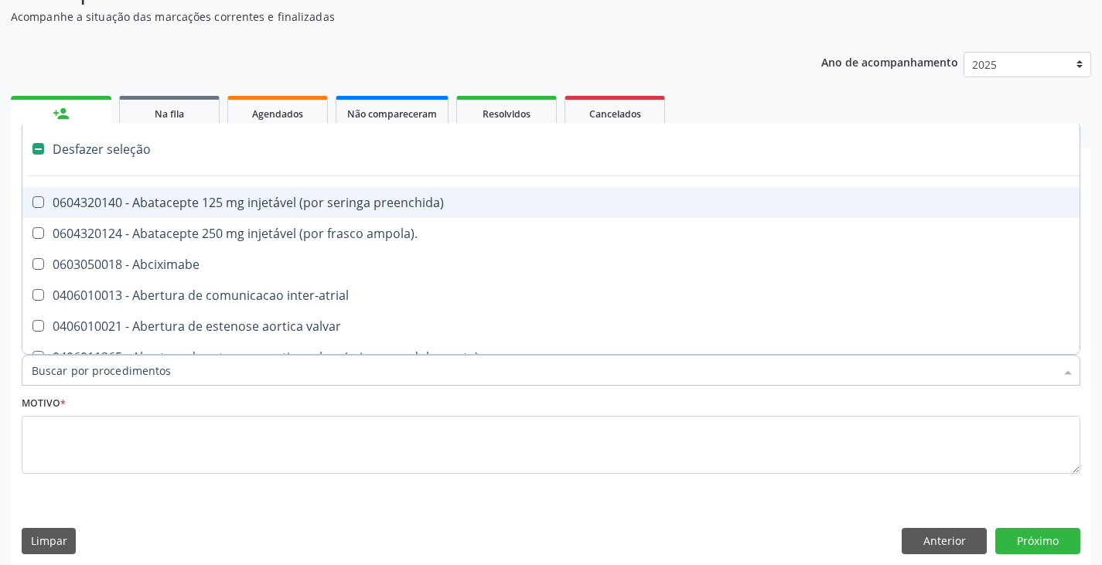
type input "c"
checkbox reto "true"
checkbox urina "false"
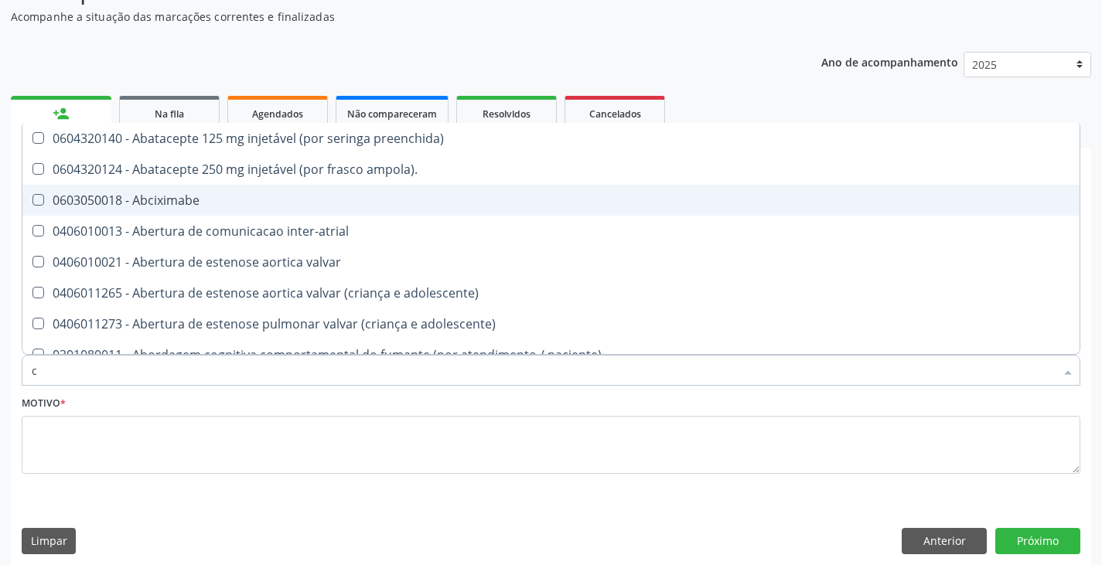
type input "ca"
checkbox tronco "true"
checkbox urina "false"
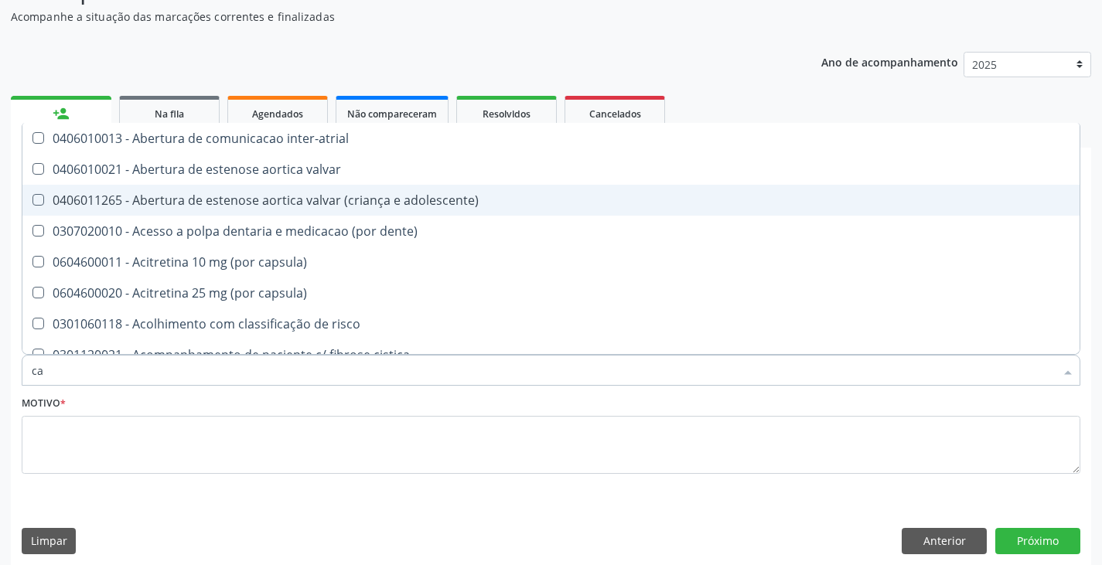
type input "cal"
checkbox urina "false"
type input "calcio"
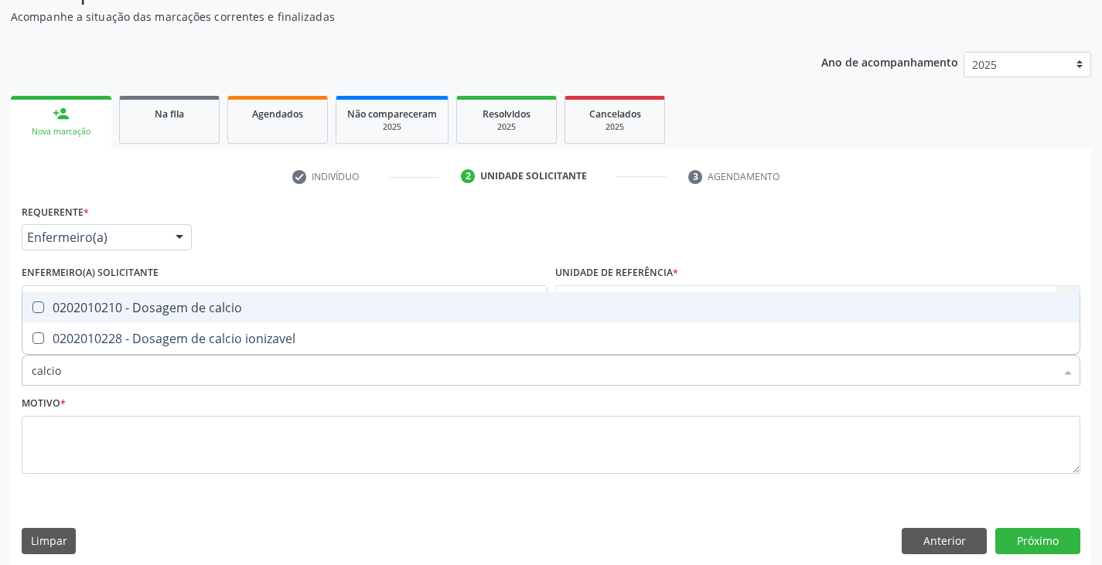
click at [101, 305] on div "0202010210 - Dosagem de calcio" at bounding box center [551, 308] width 1039 height 12
checkbox calcio "true"
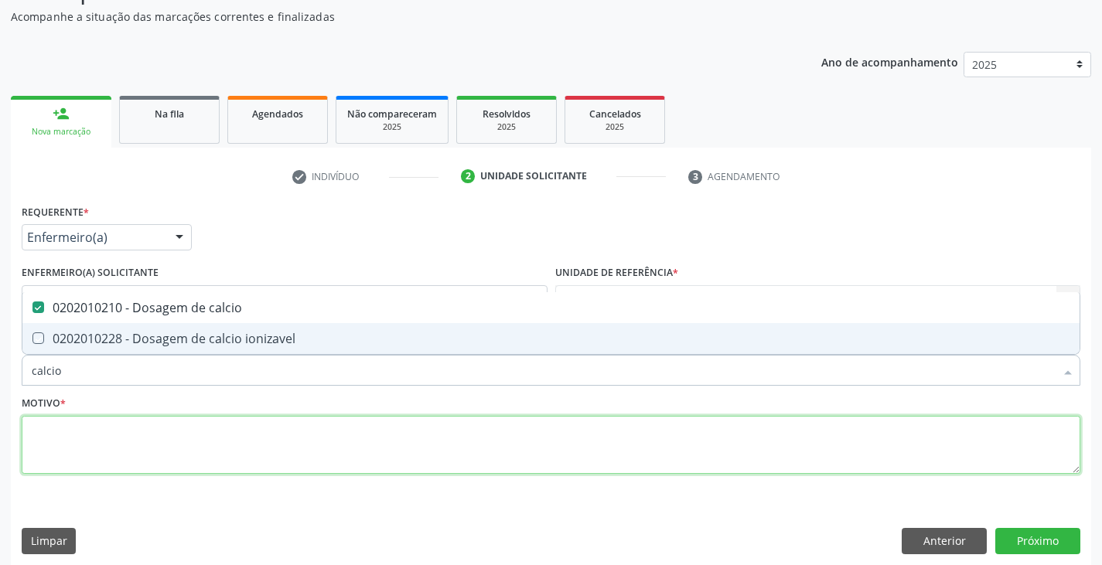
click at [108, 439] on textarea at bounding box center [551, 445] width 1059 height 59
checkbox ionizavel "true"
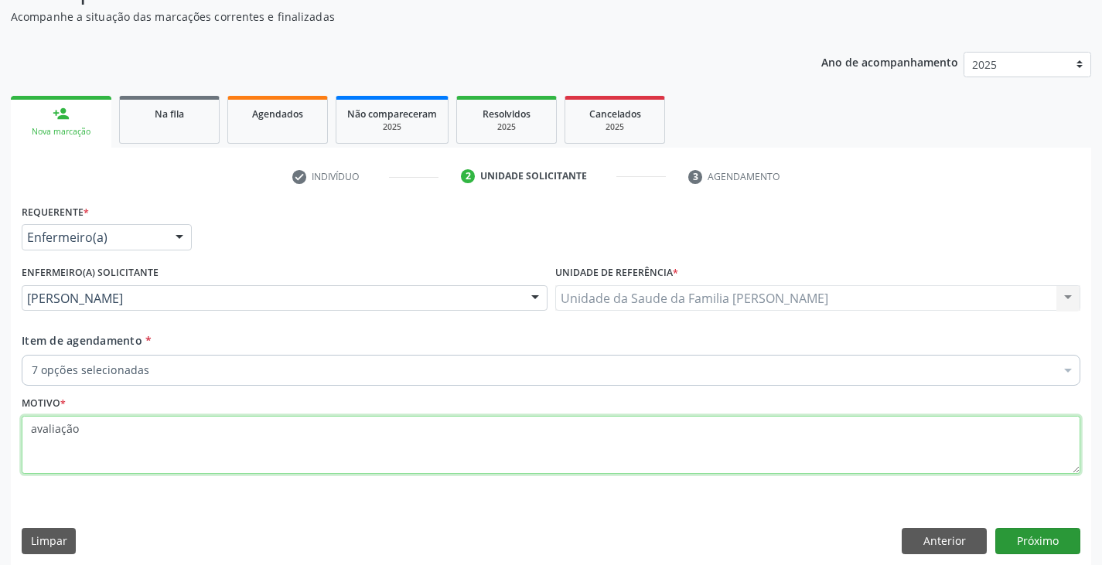
type textarea "avaliação"
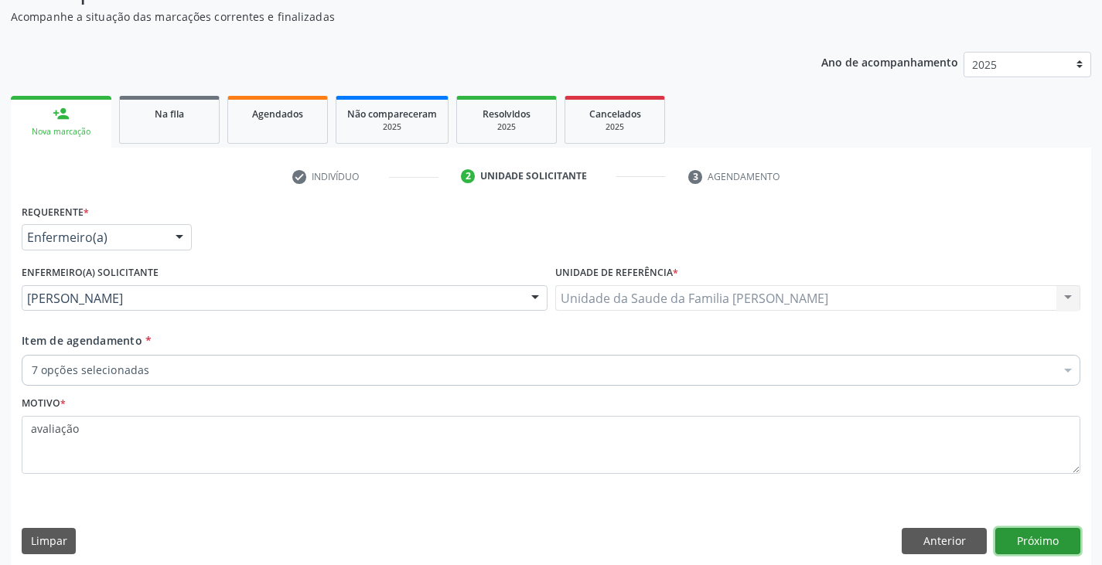
click at [1041, 537] on button "Próximo" at bounding box center [1037, 541] width 85 height 26
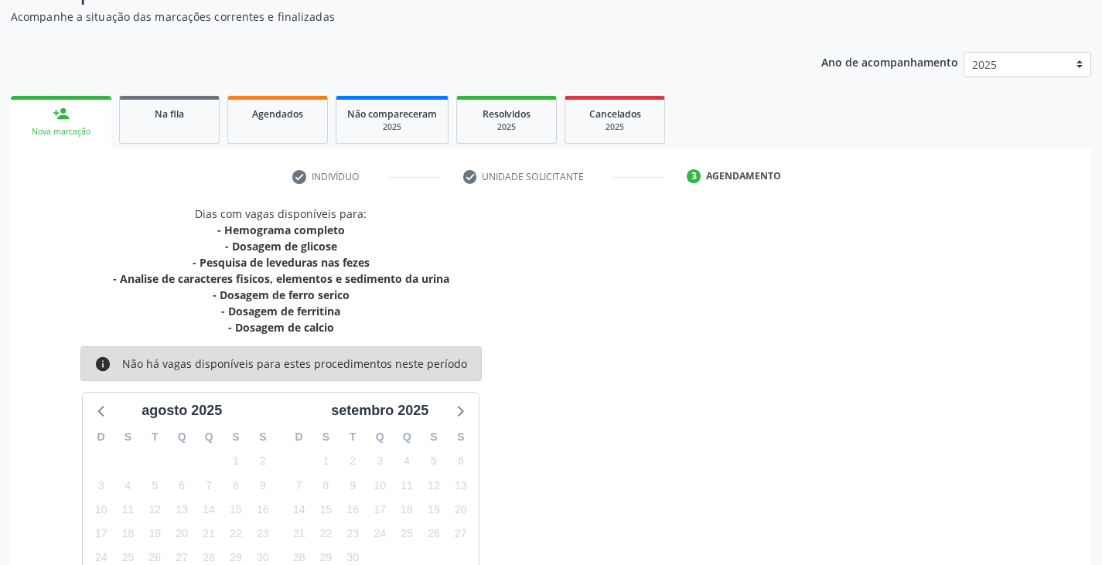
scroll to position [251, 0]
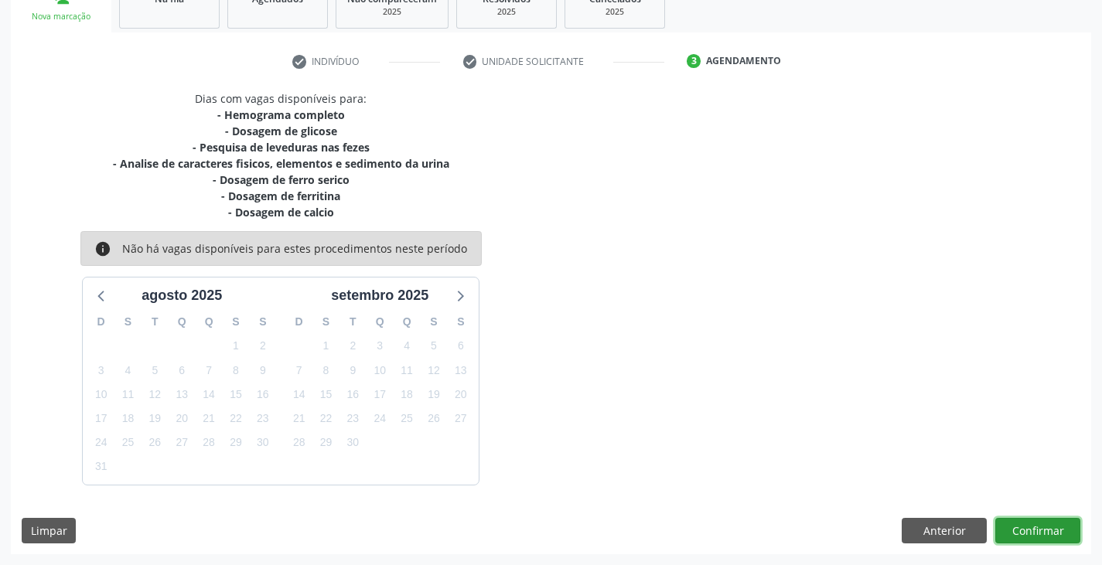
click at [1016, 524] on button "Confirmar" at bounding box center [1037, 531] width 85 height 26
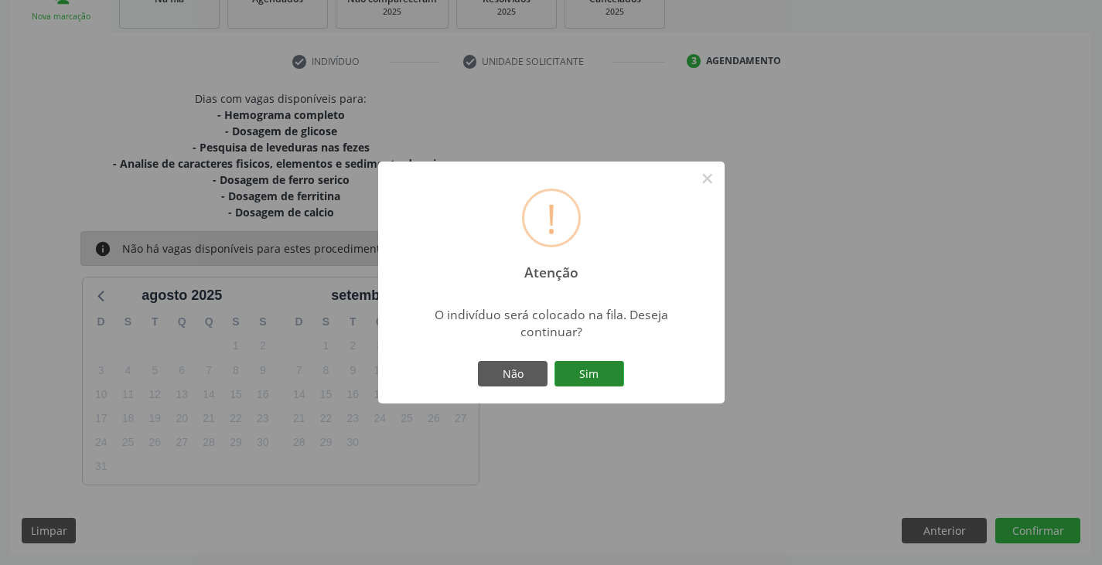
click at [600, 381] on button "Sim" at bounding box center [590, 374] width 70 height 26
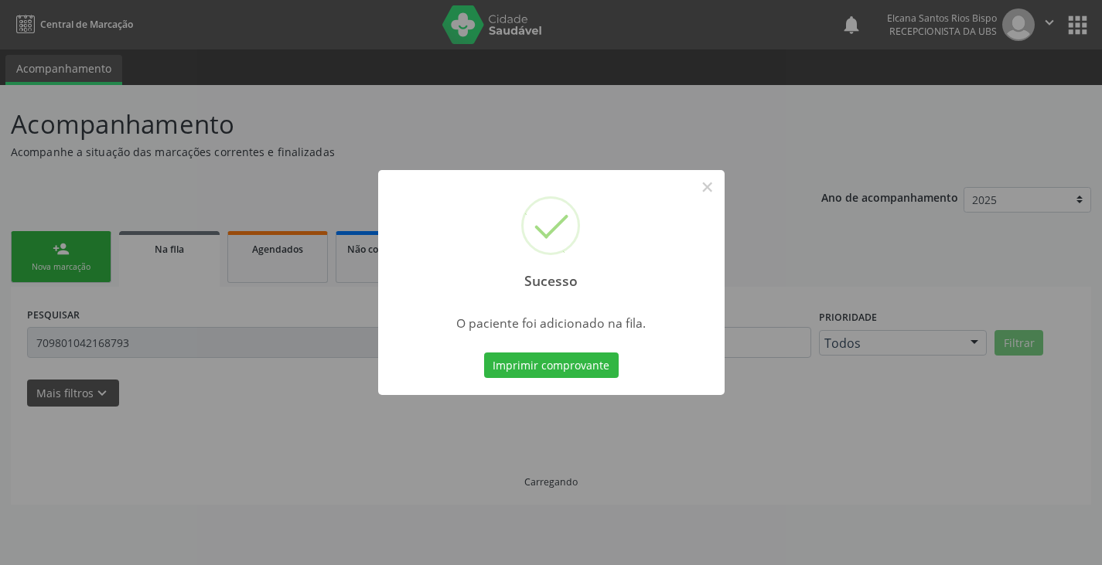
scroll to position [0, 0]
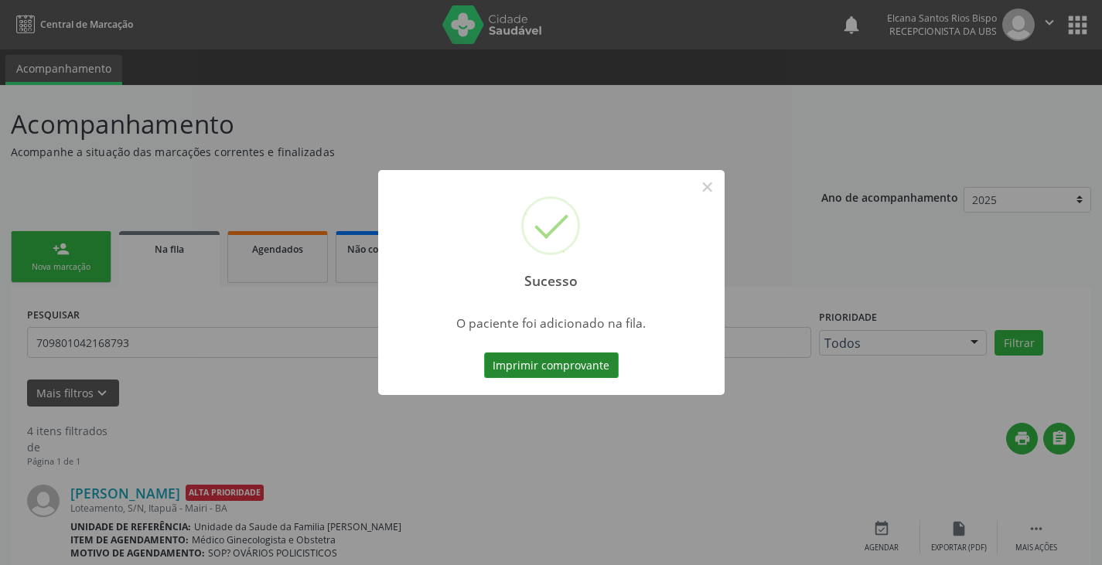
click at [606, 356] on button "Imprimir comprovante" at bounding box center [551, 366] width 135 height 26
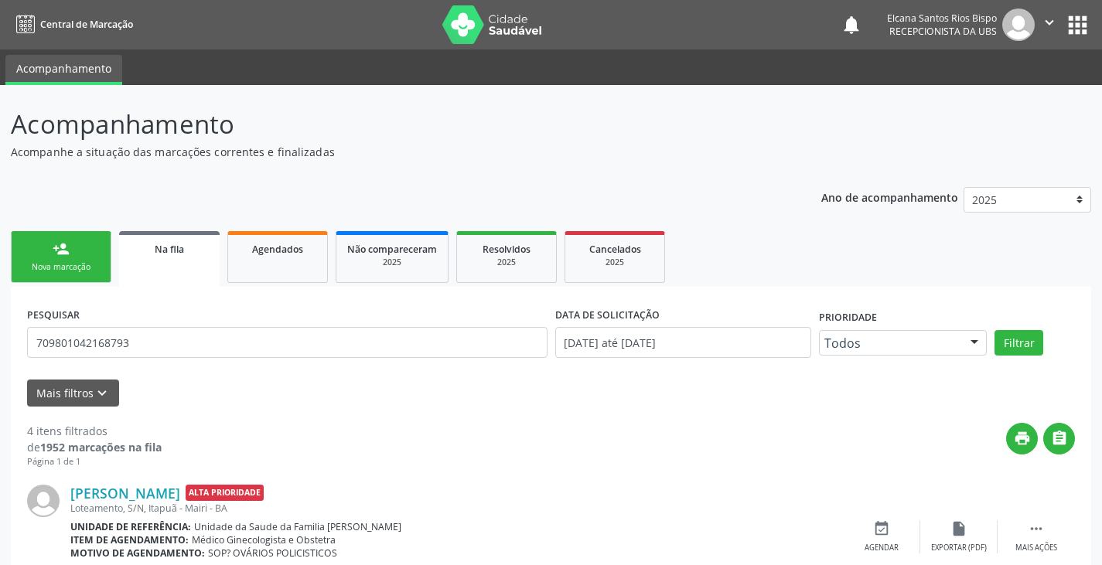
click at [74, 271] on div "Nova marcação" at bounding box center [60, 267] width 77 height 12
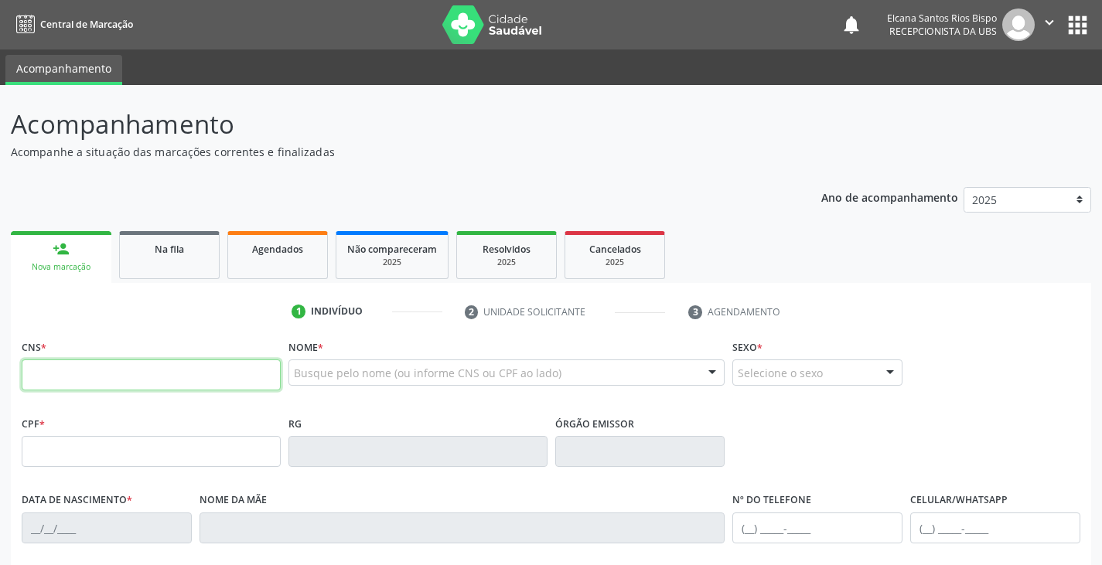
click at [67, 377] on input "text" at bounding box center [151, 375] width 259 height 31
paste input "706 2070 3716 1960"
type input "706 2070 3716 1960"
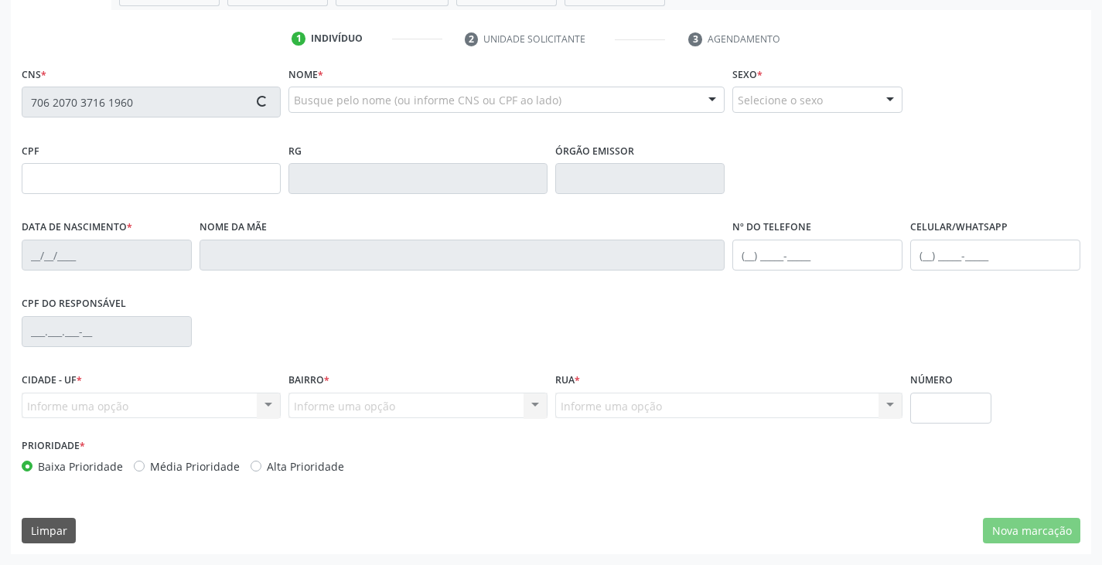
type input "129.682.125-08"
type input "2[DATE]"
type input "[PERSON_NAME]"
type input "[PHONE_NUMBER]"
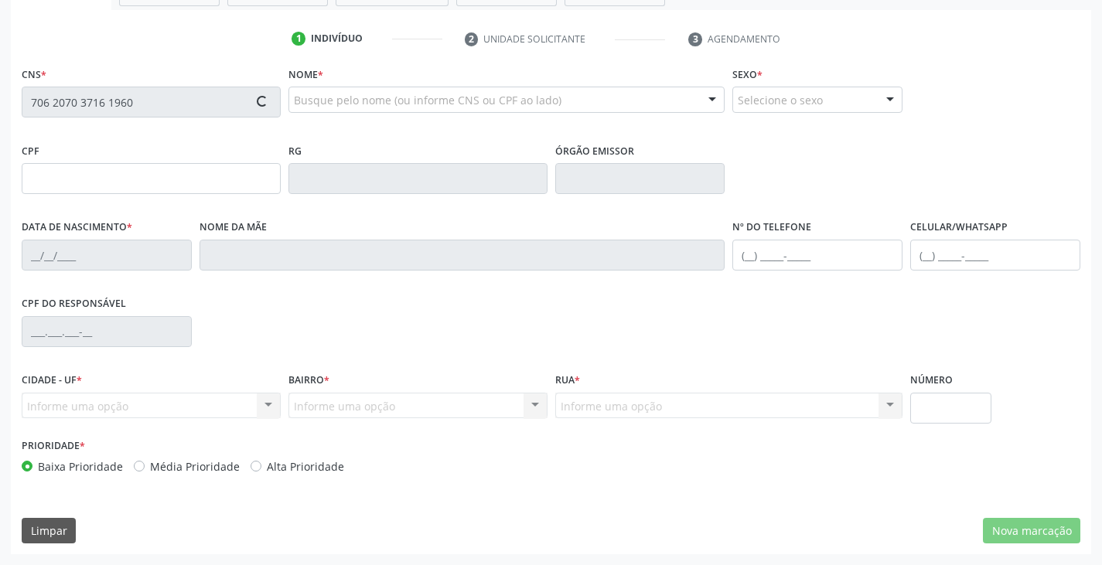
type input "098.569.725-31"
type input "S/N"
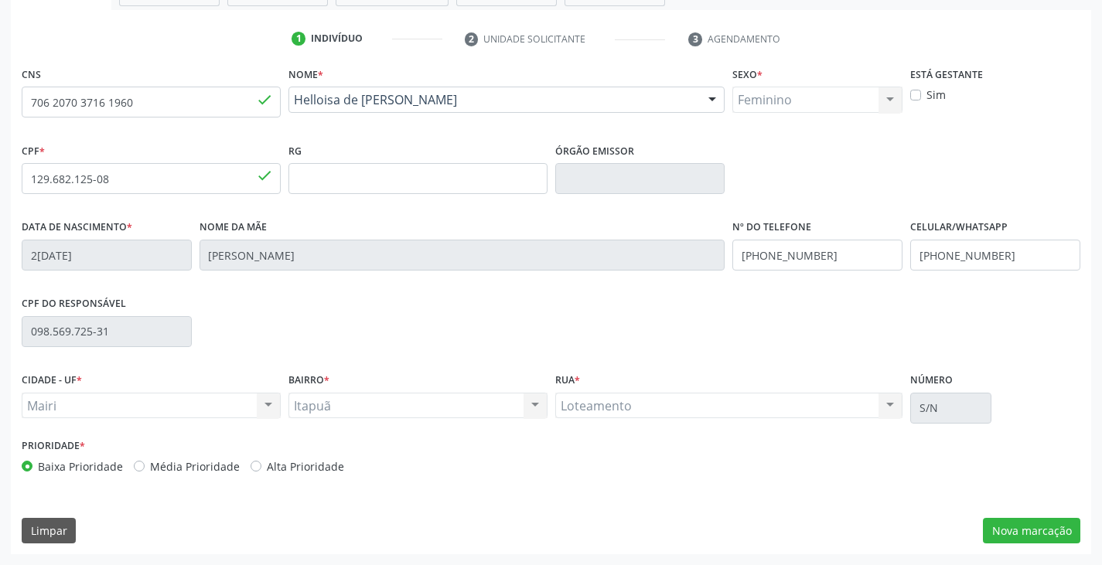
click at [309, 468] on label "Alta Prioridade" at bounding box center [305, 467] width 77 height 16
click at [261, 468] on input "Alta Prioridade" at bounding box center [256, 466] width 11 height 14
radio input "true"
click at [1014, 531] on button "Nova marcação" at bounding box center [1031, 531] width 97 height 26
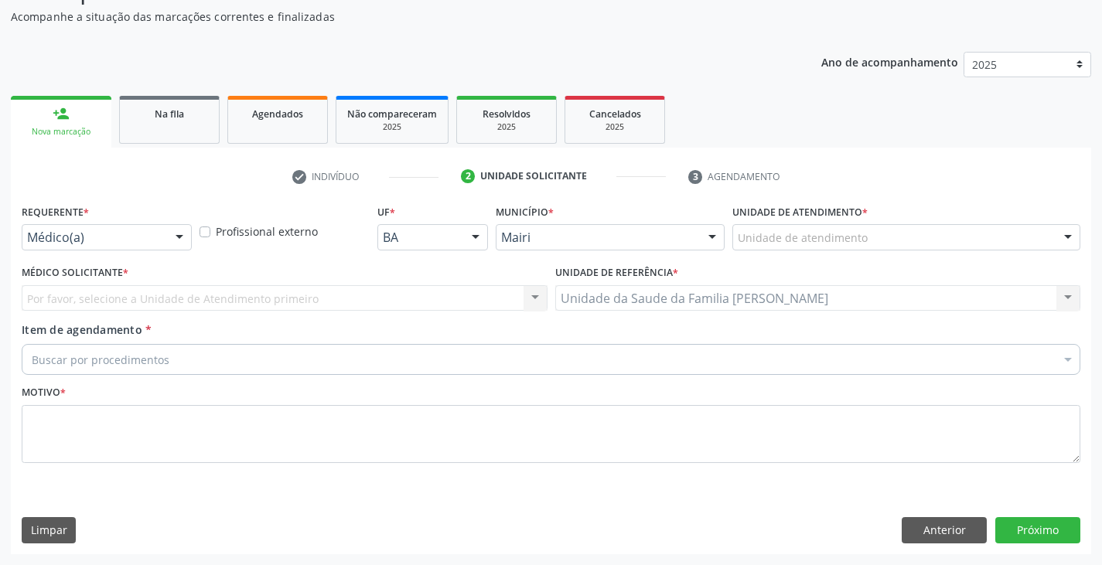
scroll to position [135, 0]
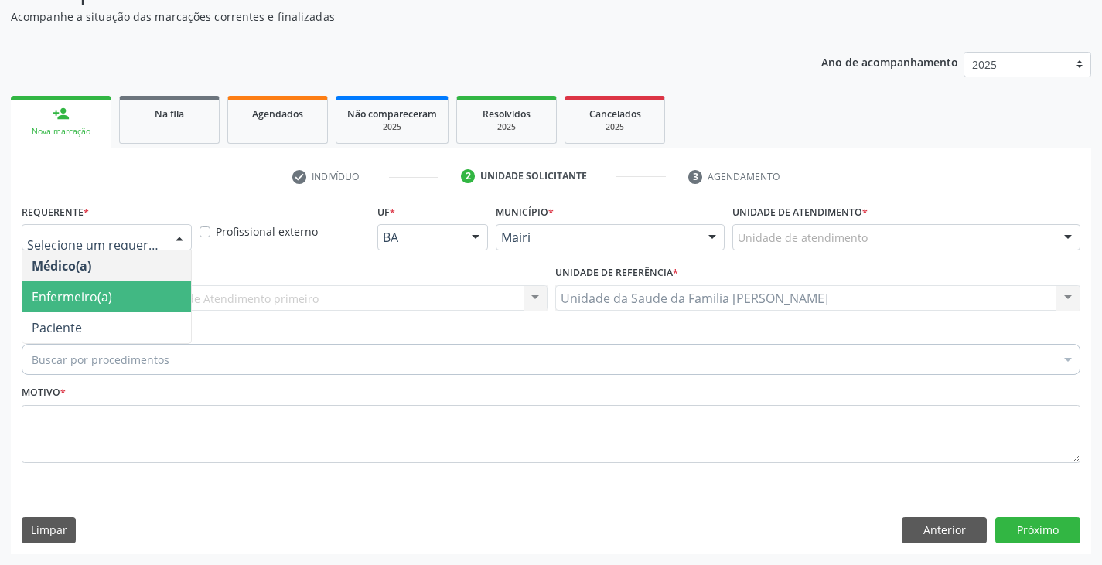
click at [94, 289] on span "Enfermeiro(a)" at bounding box center [72, 297] width 80 height 17
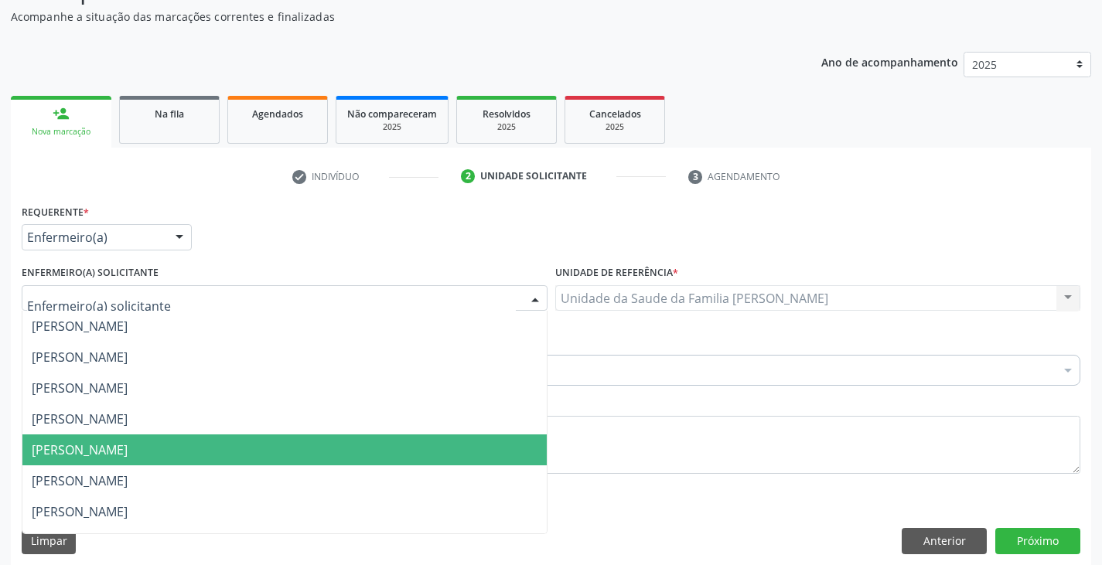
scroll to position [210, 0]
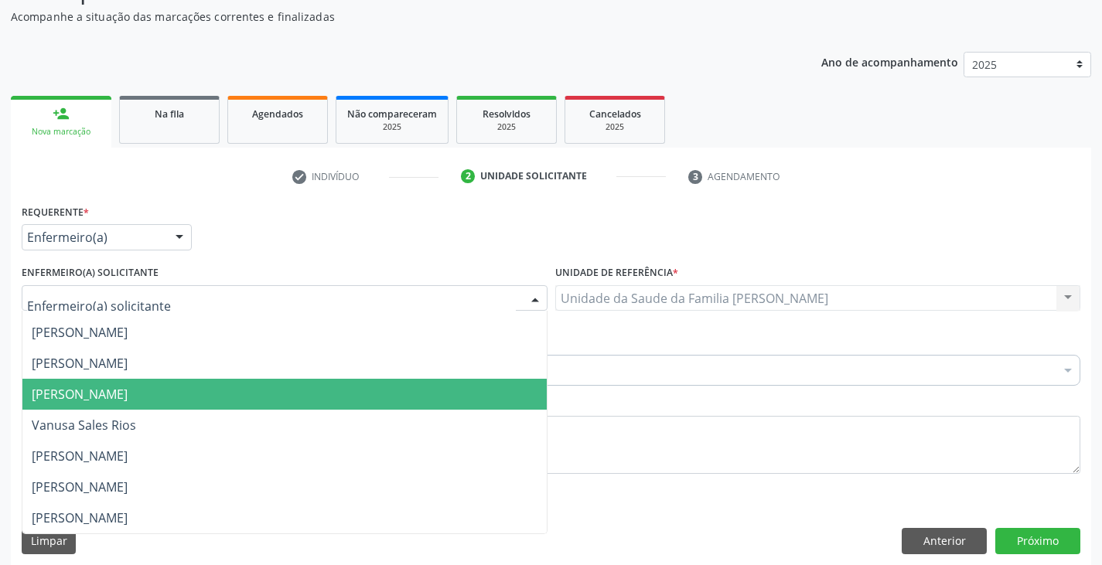
click at [121, 387] on span "[PERSON_NAME]" at bounding box center [80, 394] width 96 height 17
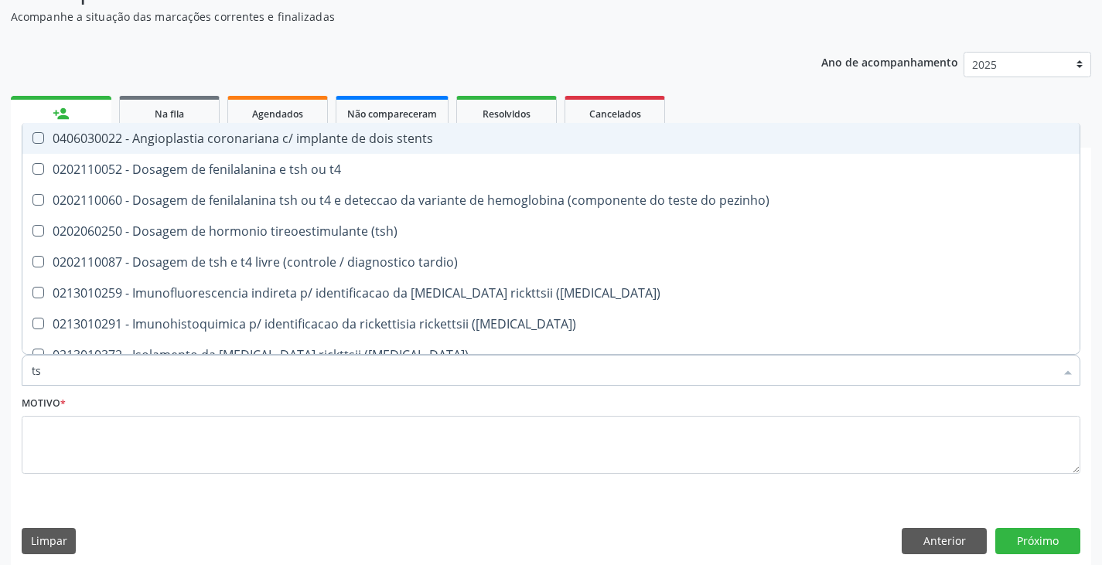
type input "tsh"
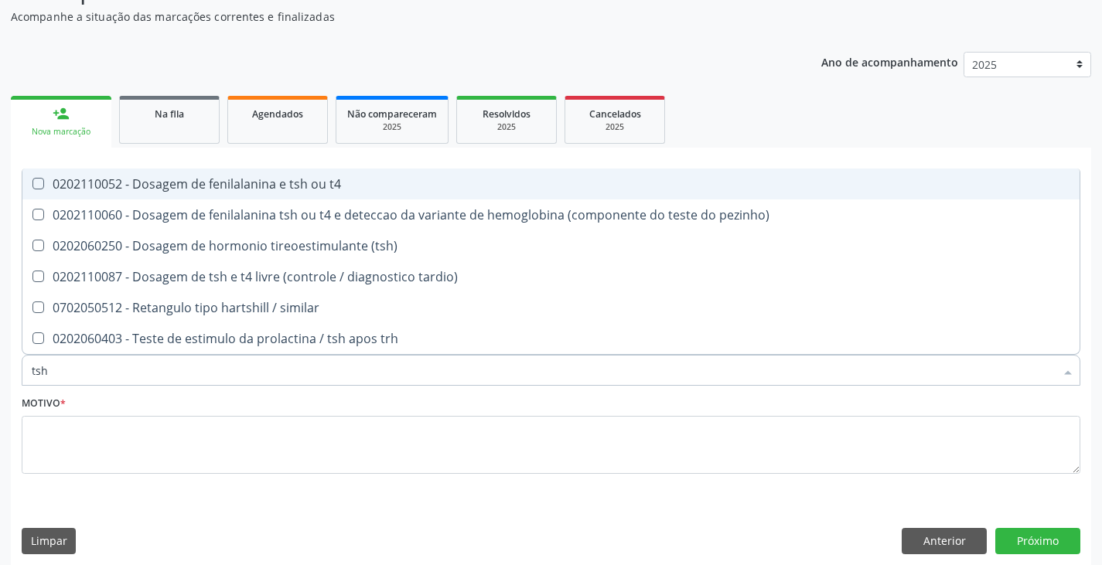
click at [172, 186] on div "0202110052 - Dosagem de fenilalanina e tsh ou t4" at bounding box center [551, 184] width 1039 height 12
checkbox t4 "true"
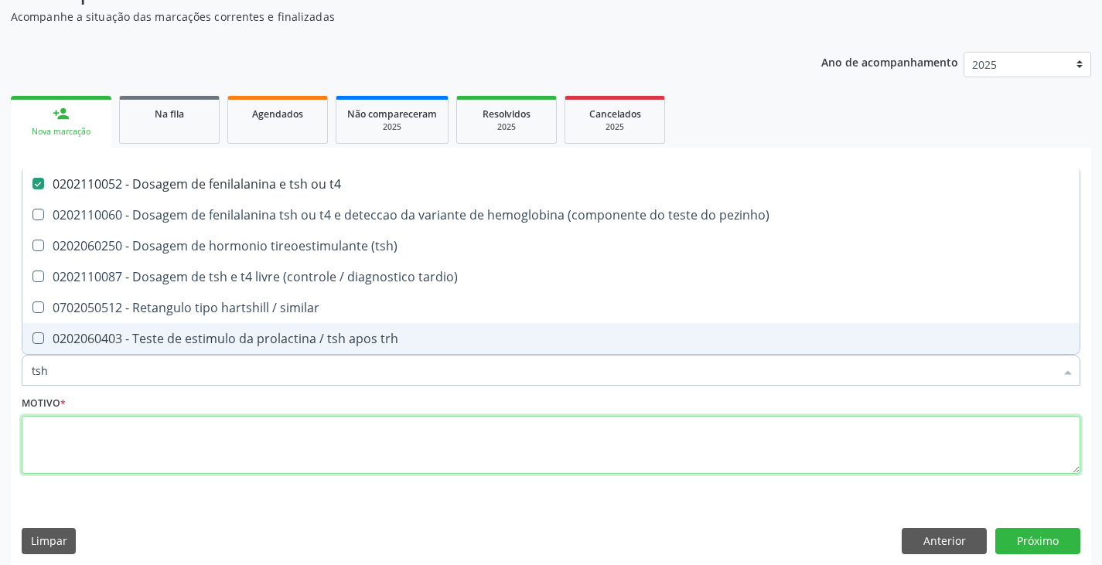
click at [151, 439] on textarea at bounding box center [551, 445] width 1059 height 59
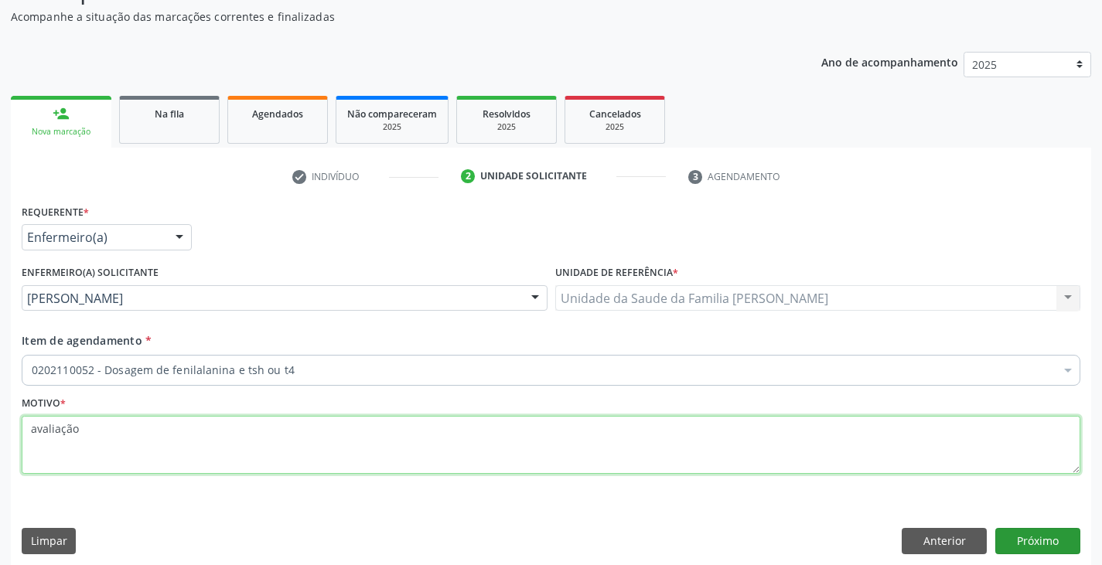
type textarea "avaliação"
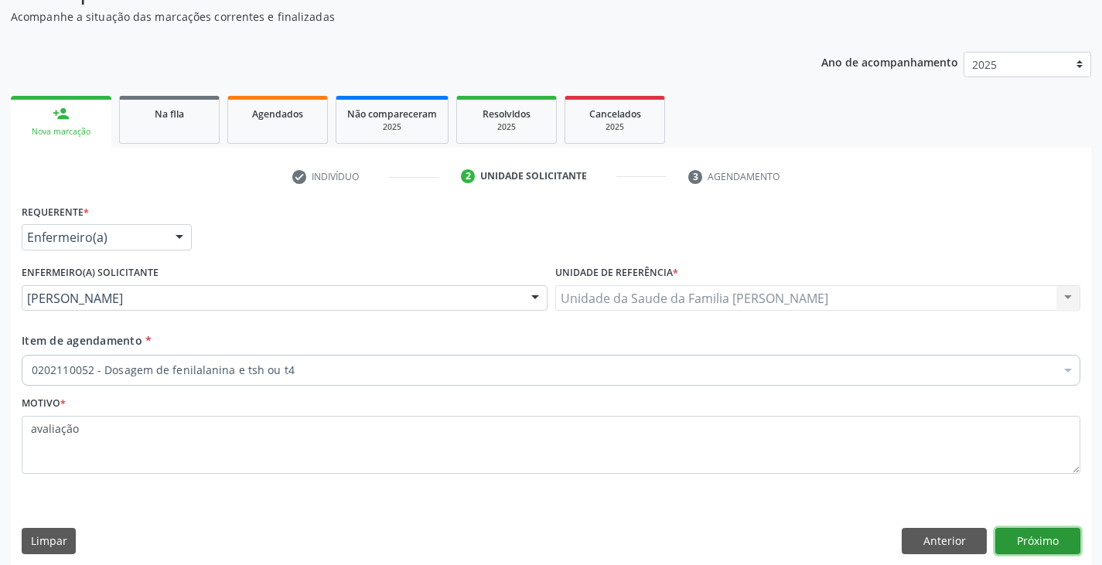
click at [1058, 539] on button "Próximo" at bounding box center [1037, 541] width 85 height 26
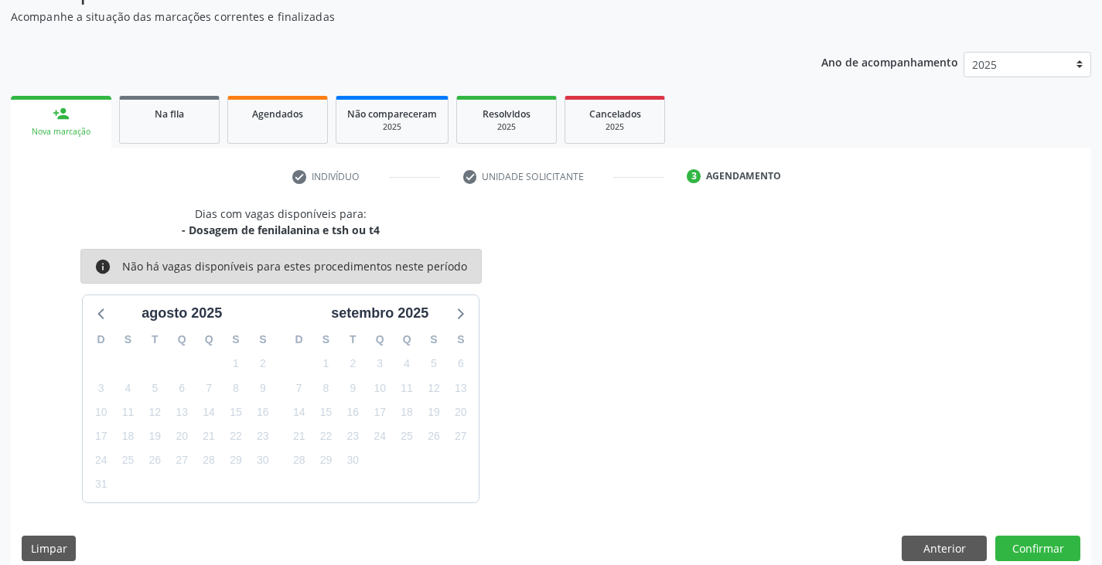
scroll to position [153, 0]
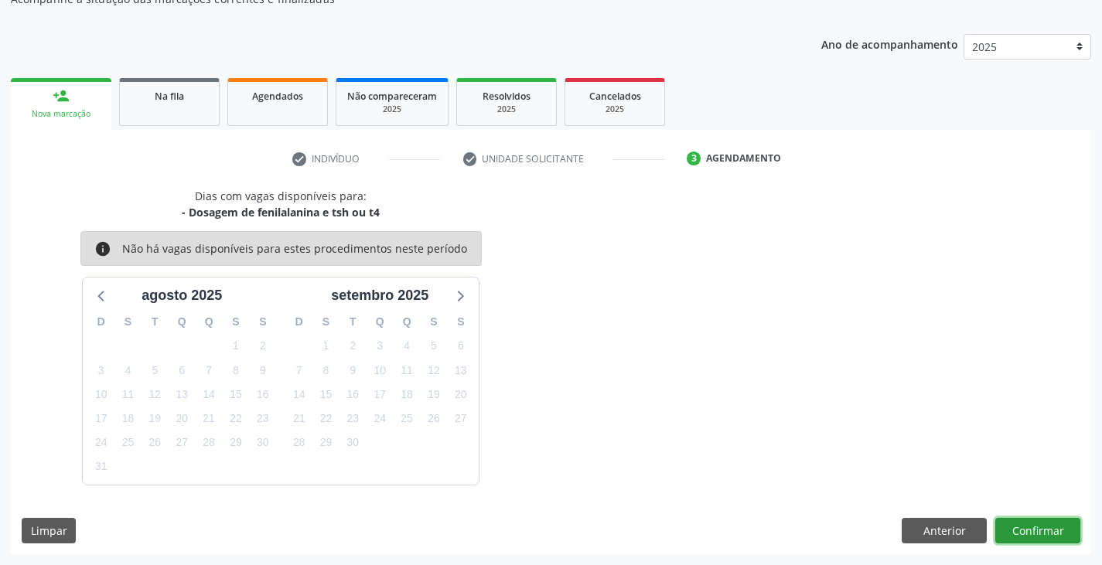
click at [1065, 522] on button "Confirmar" at bounding box center [1037, 531] width 85 height 26
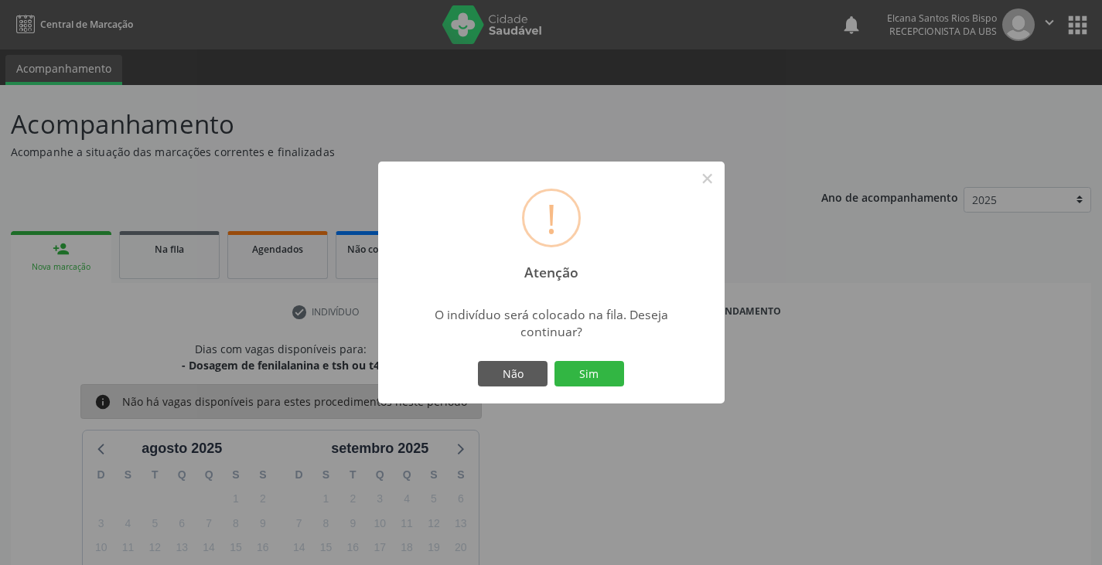
scroll to position [153, 0]
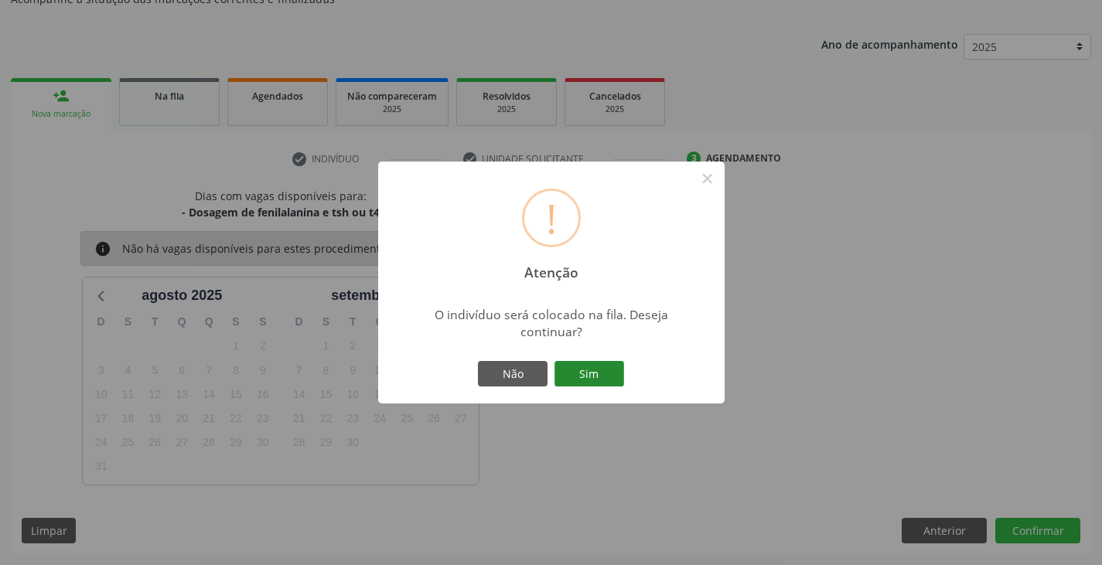
click at [588, 384] on button "Sim" at bounding box center [590, 374] width 70 height 26
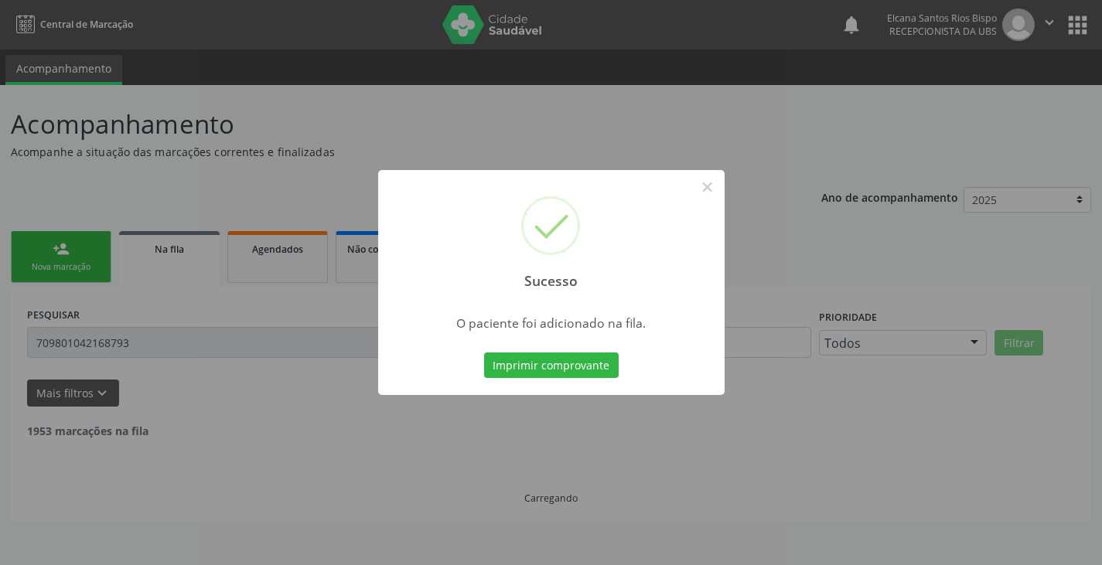
scroll to position [0, 0]
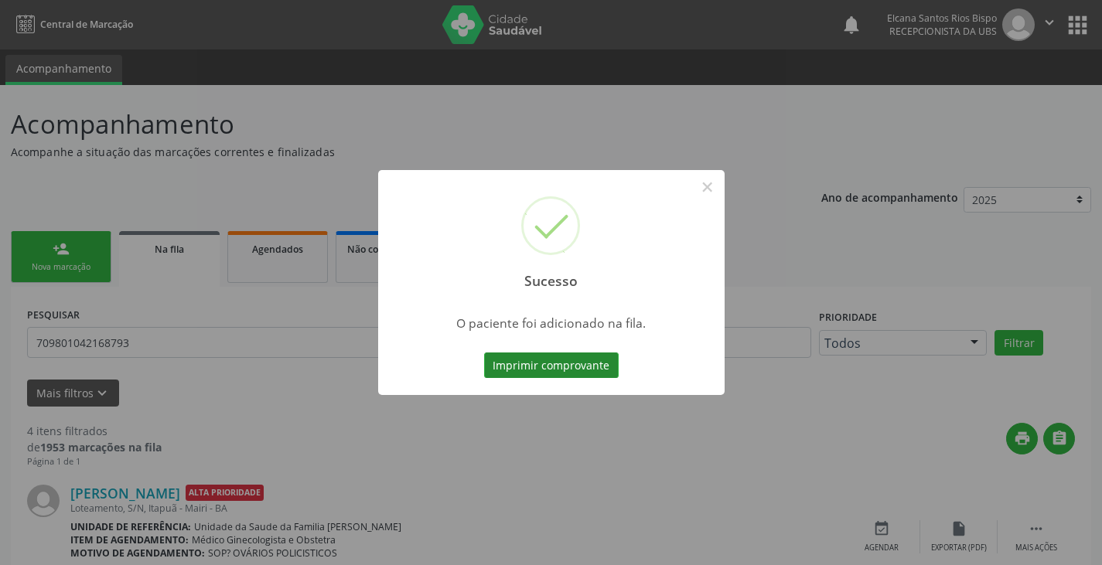
click at [579, 375] on button "Imprimir comprovante" at bounding box center [551, 366] width 135 height 26
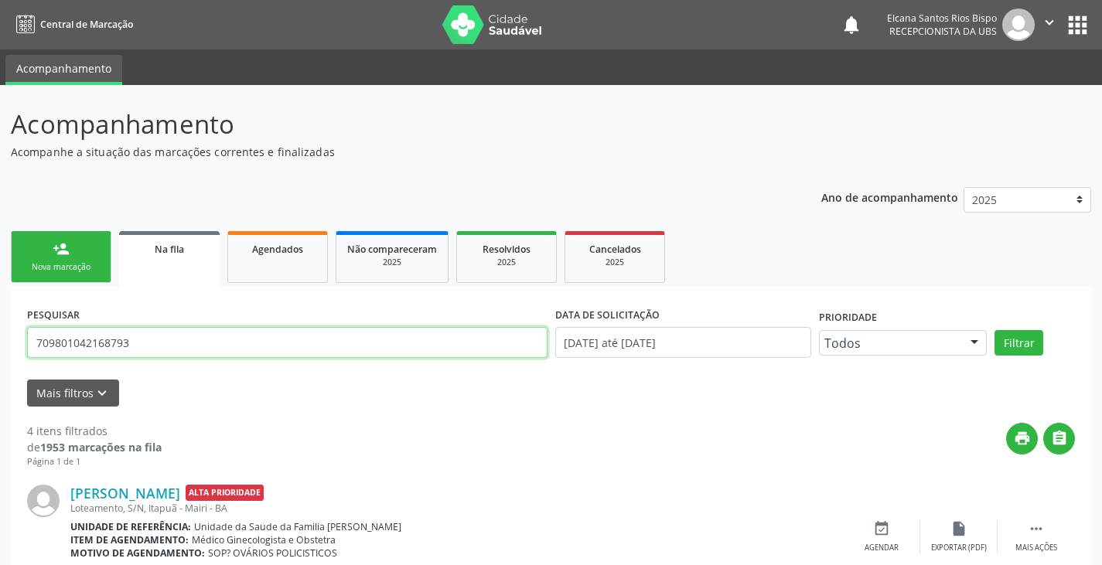
drag, startPoint x: 142, startPoint y: 350, endPoint x: 0, endPoint y: 358, distance: 141.8
click at [0, 358] on div "Acompanhamento Acompanhe a situação das marcações correntes e finalizadas Relat…" at bounding box center [551, 573] width 1102 height 977
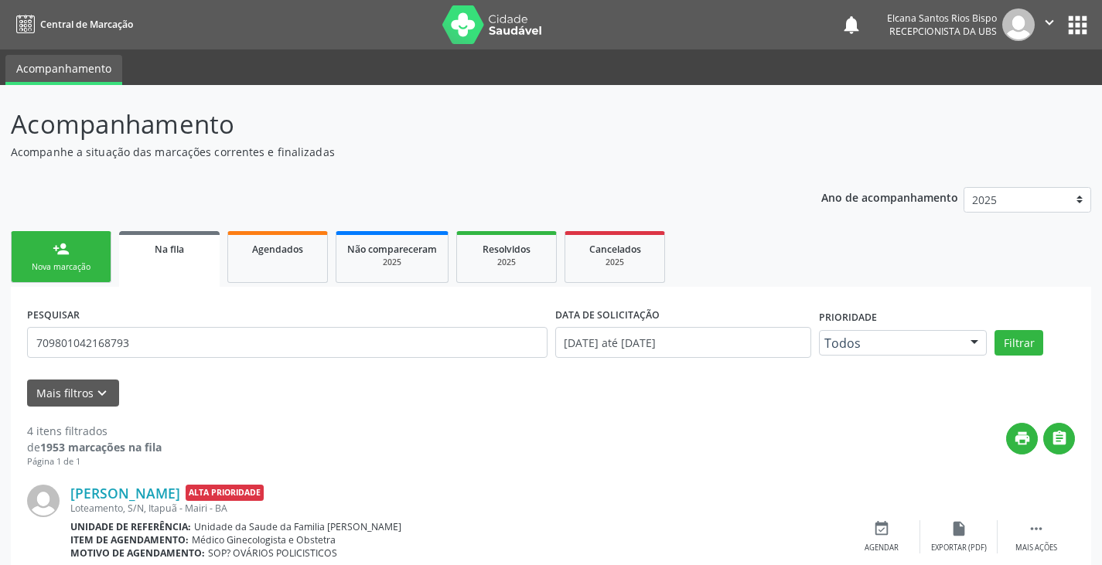
click at [0, 358] on div "Acompanhamento Acompanhe a situação das marcações correntes e finalizadas Relat…" at bounding box center [551, 573] width 1102 height 977
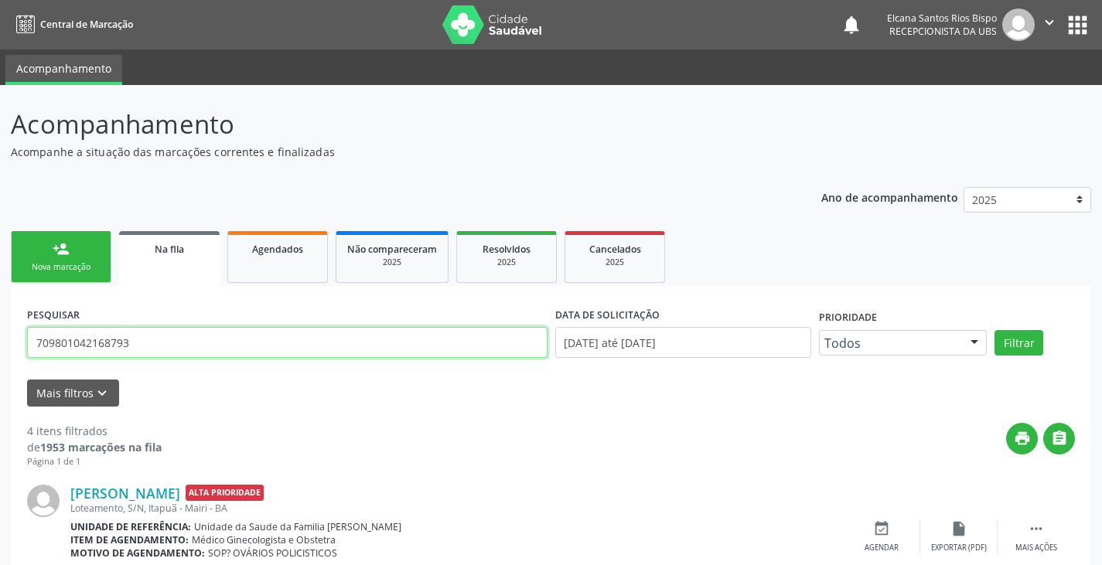
drag, startPoint x: 142, startPoint y: 339, endPoint x: 0, endPoint y: 352, distance: 142.2
click at [0, 352] on div "Acompanhamento Acompanhe a situação das marcações correntes e finalizadas Relat…" at bounding box center [551, 573] width 1102 height 977
paste input "6 2070 3716 1960"
type input "706 2070 3716 1960"
click at [995, 330] on button "Filtrar" at bounding box center [1019, 343] width 49 height 26
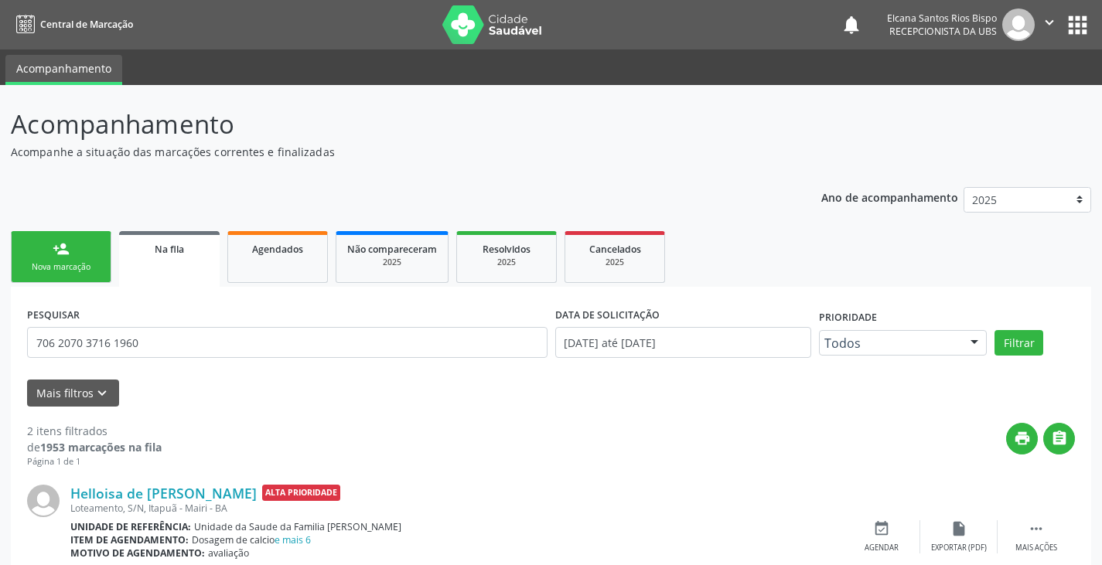
scroll to position [207, 0]
